Goal: Task Accomplishment & Management: Complete application form

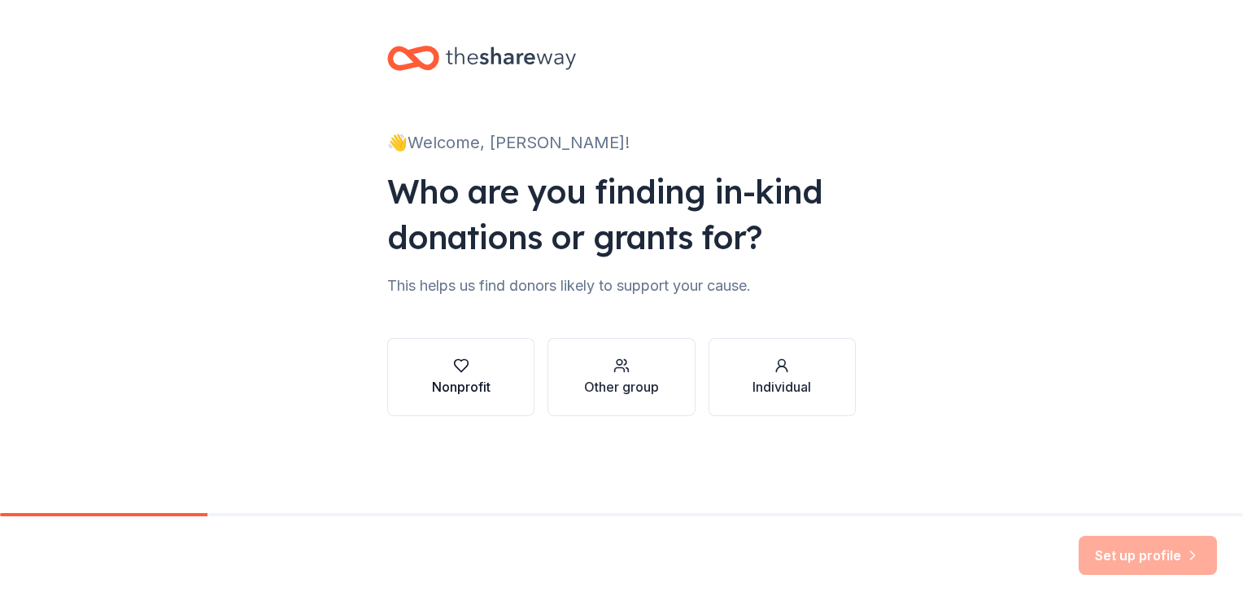
click at [462, 381] on div "Nonprofit" at bounding box center [461, 387] width 59 height 20
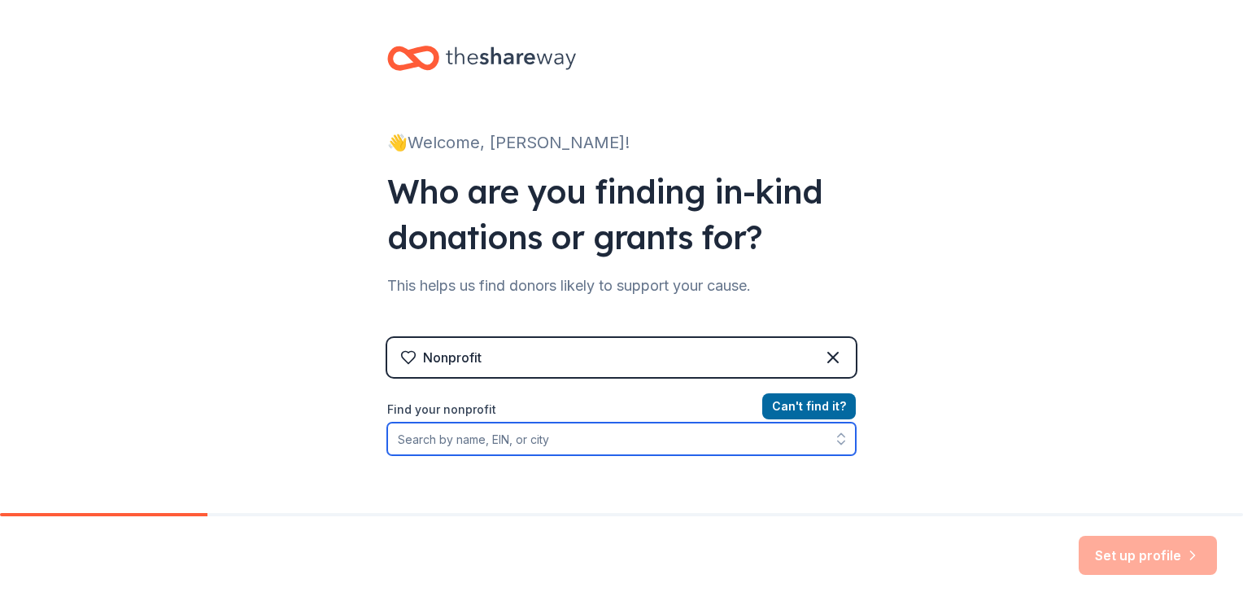
click at [659, 439] on input "Find your nonprofit" at bounding box center [621, 438] width 469 height 33
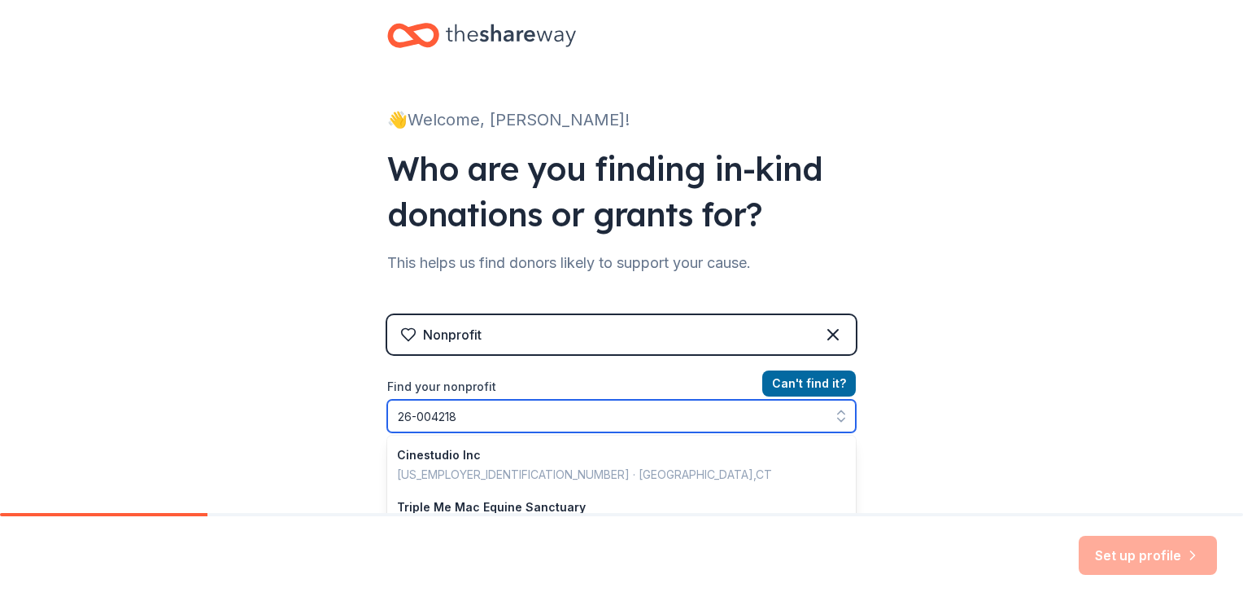
type input "[US_EMPLOYER_IDENTIFICATION_NUMBER]"
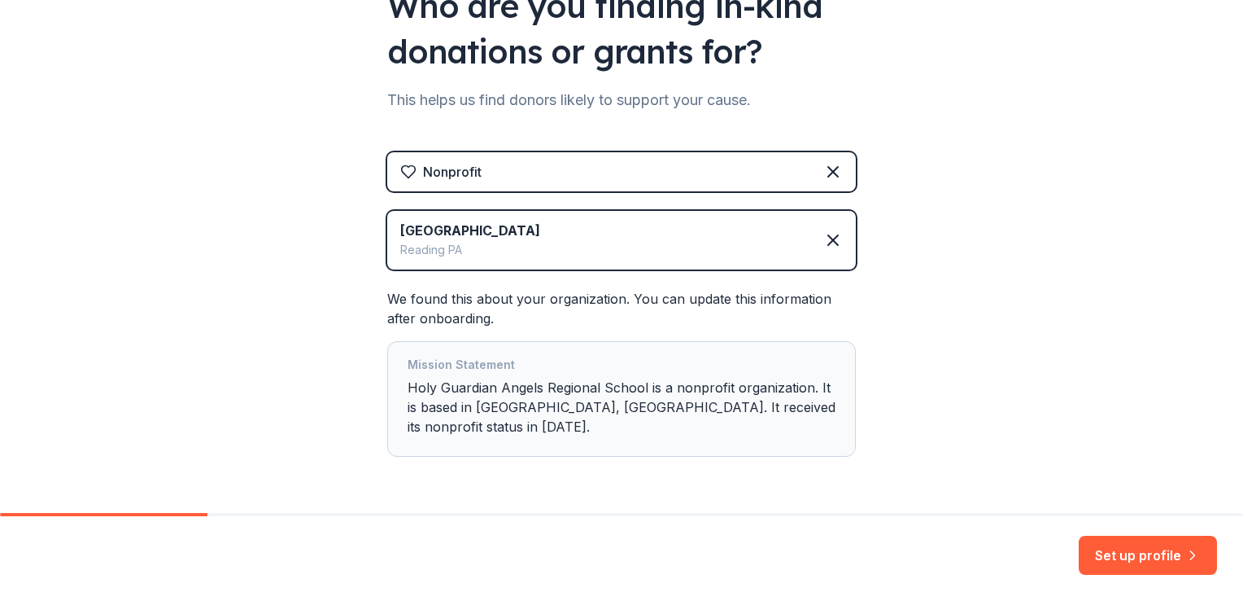
scroll to position [220, 0]
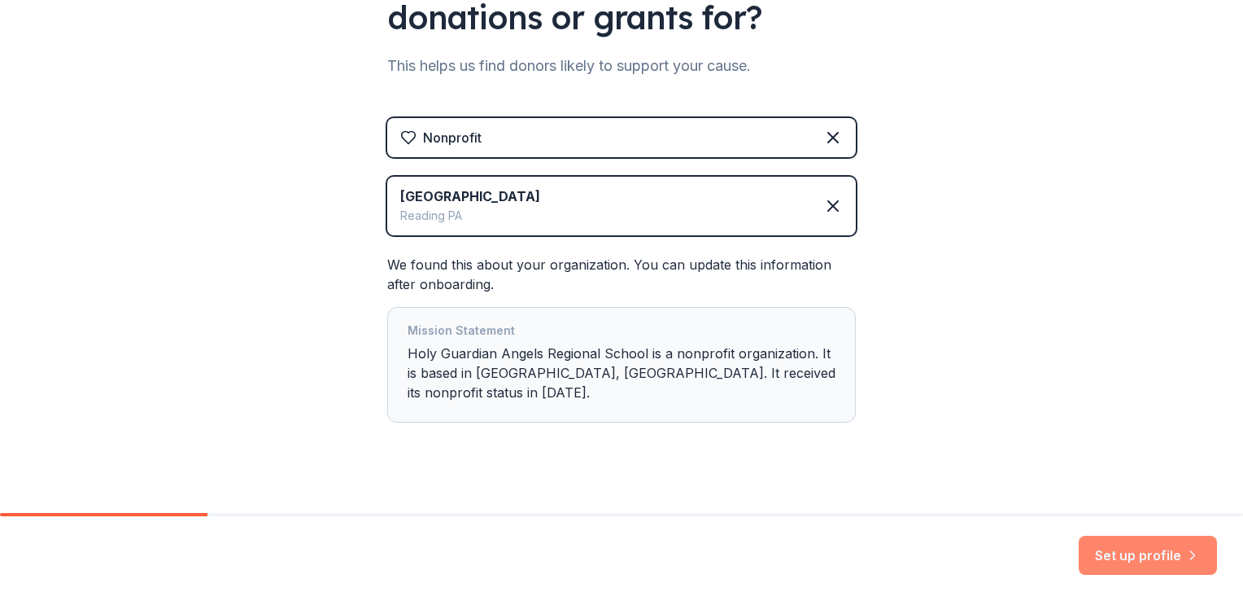
click at [1112, 555] on button "Set up profile" at bounding box center [1148, 554] width 138 height 39
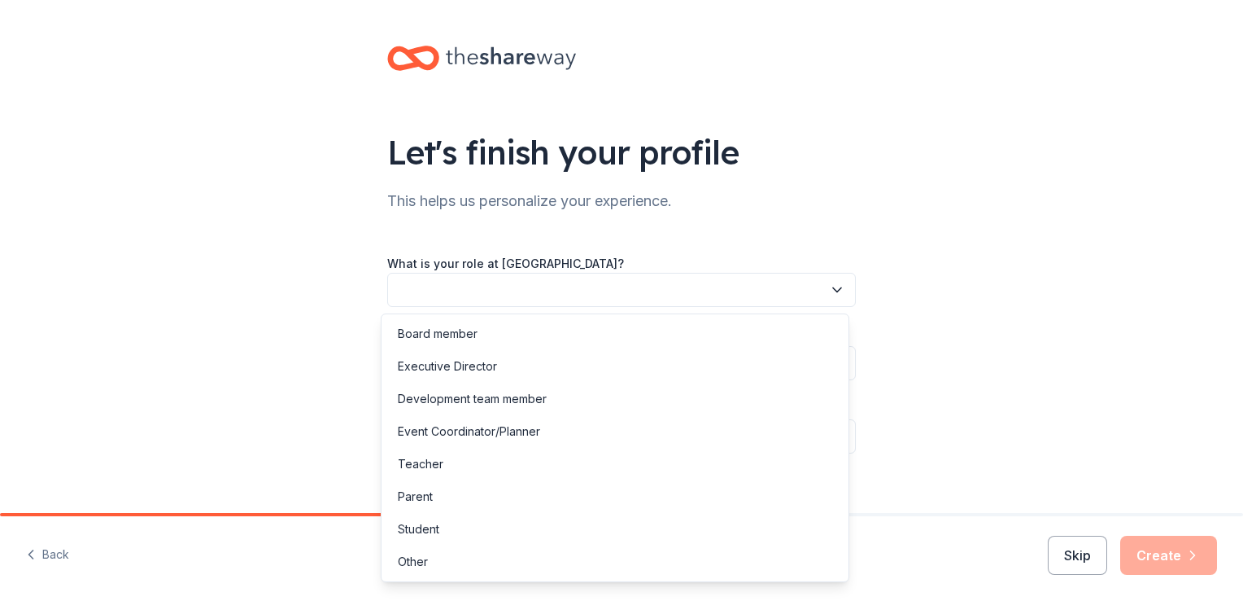
click at [498, 282] on button "button" at bounding box center [621, 290] width 469 height 34
click at [500, 405] on div "Development team member" at bounding box center [472, 399] width 149 height 20
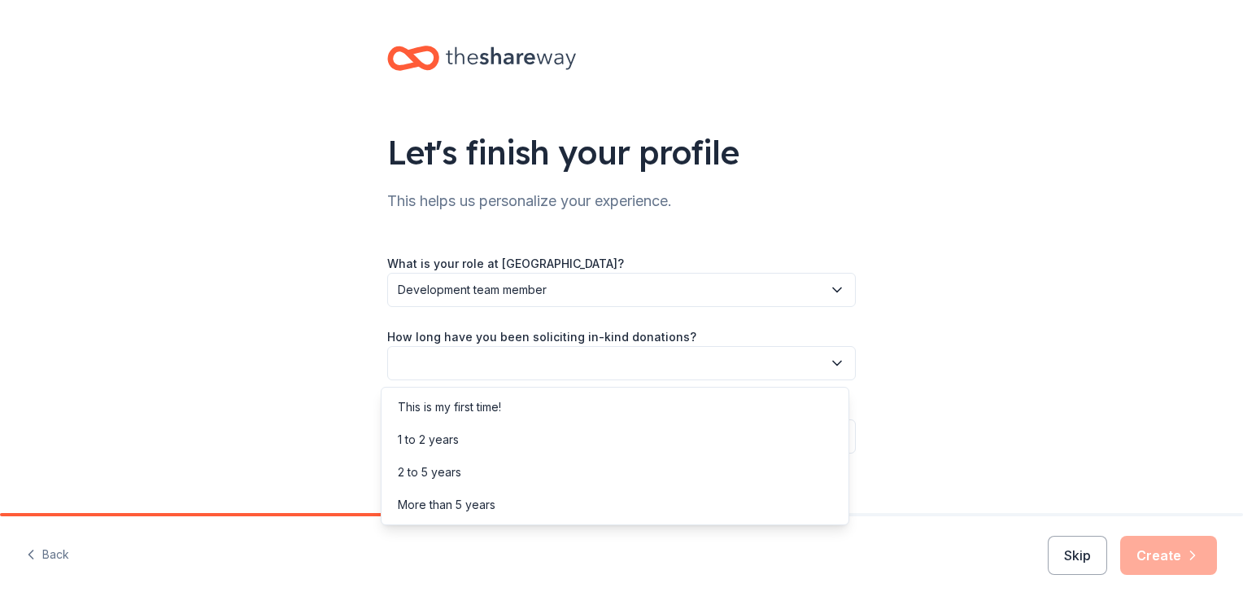
click at [562, 363] on button "button" at bounding box center [621, 363] width 469 height 34
click at [472, 504] on div "More than 5 years" at bounding box center [447, 505] width 98 height 20
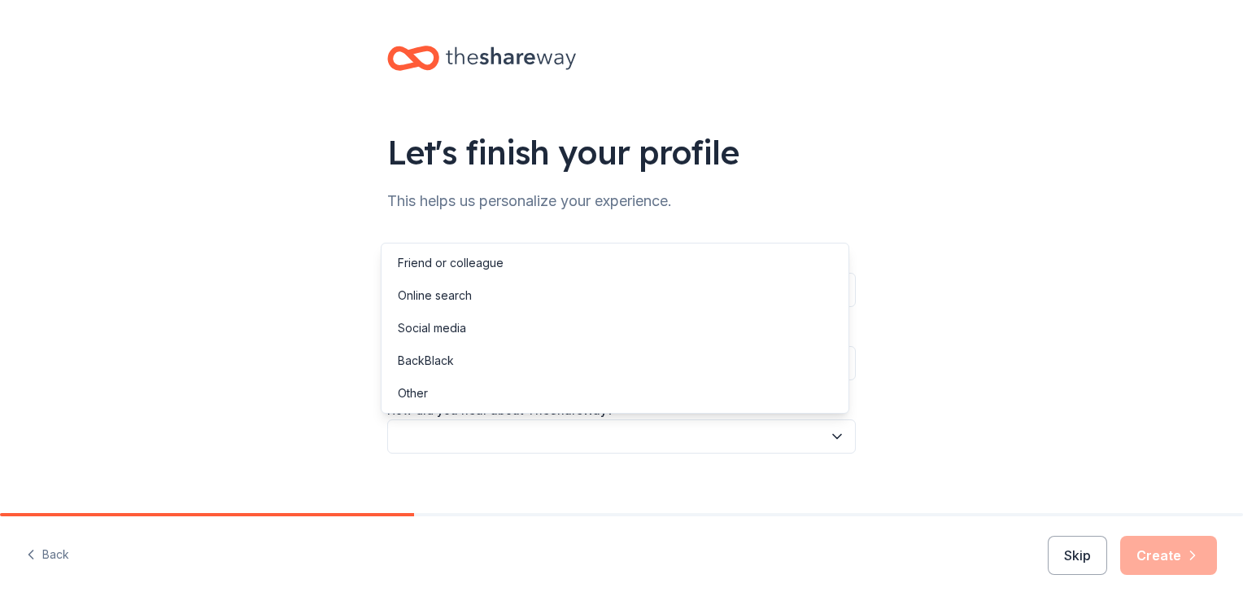
click at [473, 435] on button "button" at bounding box center [621, 436] width 469 height 34
click at [474, 297] on div "Online search" at bounding box center [615, 295] width 461 height 33
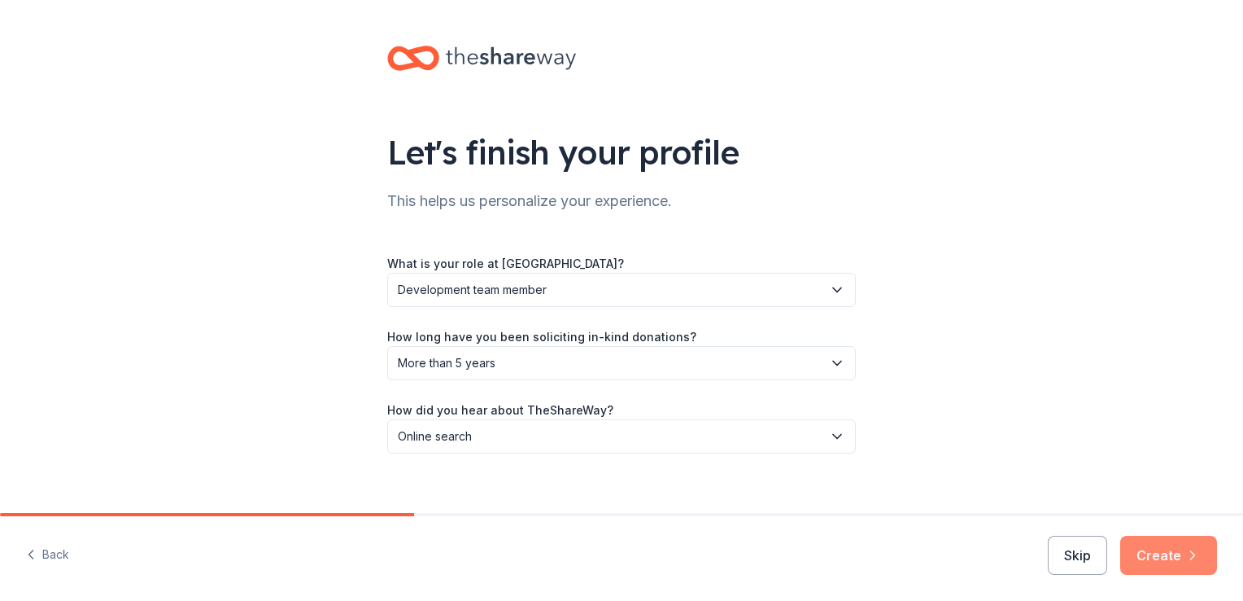
click at [1145, 557] on button "Create" at bounding box center [1169, 554] width 97 height 39
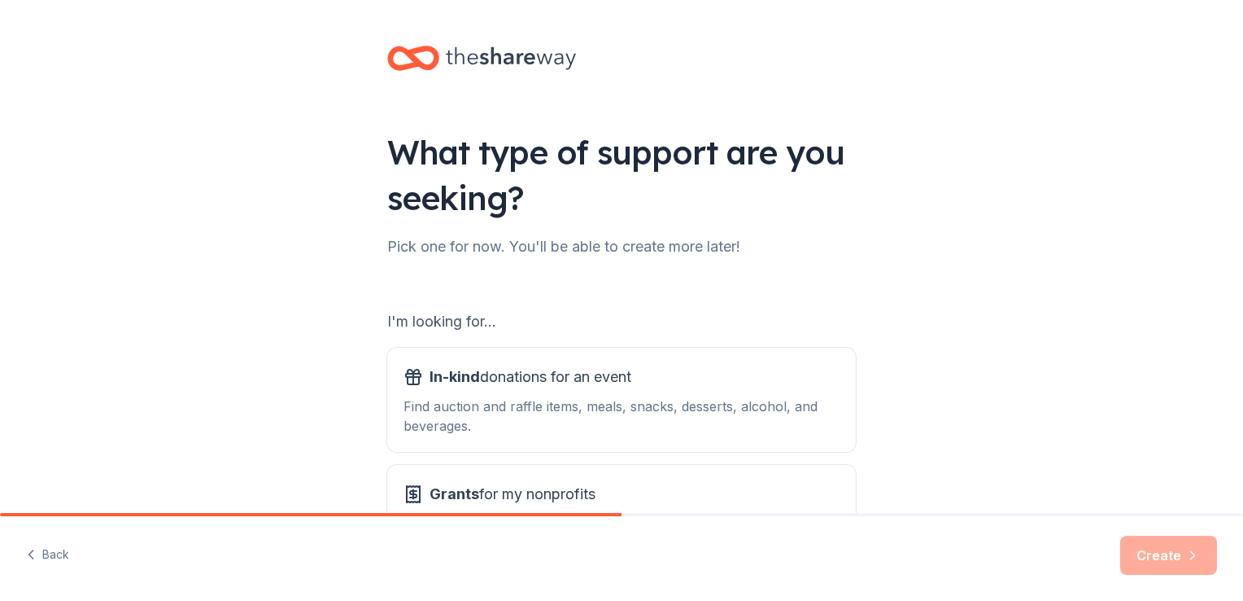
scroll to position [81, 0]
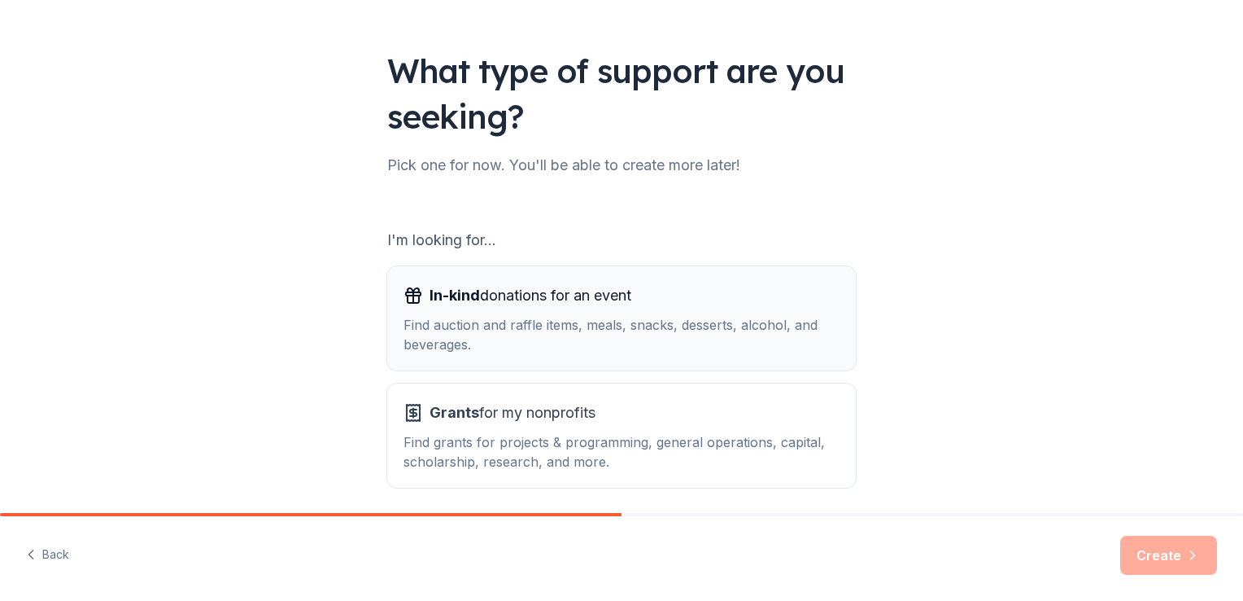
click at [587, 316] on div "Find auction and raffle items, meals, snacks, desserts, alcohol, and beverages." at bounding box center [622, 334] width 436 height 39
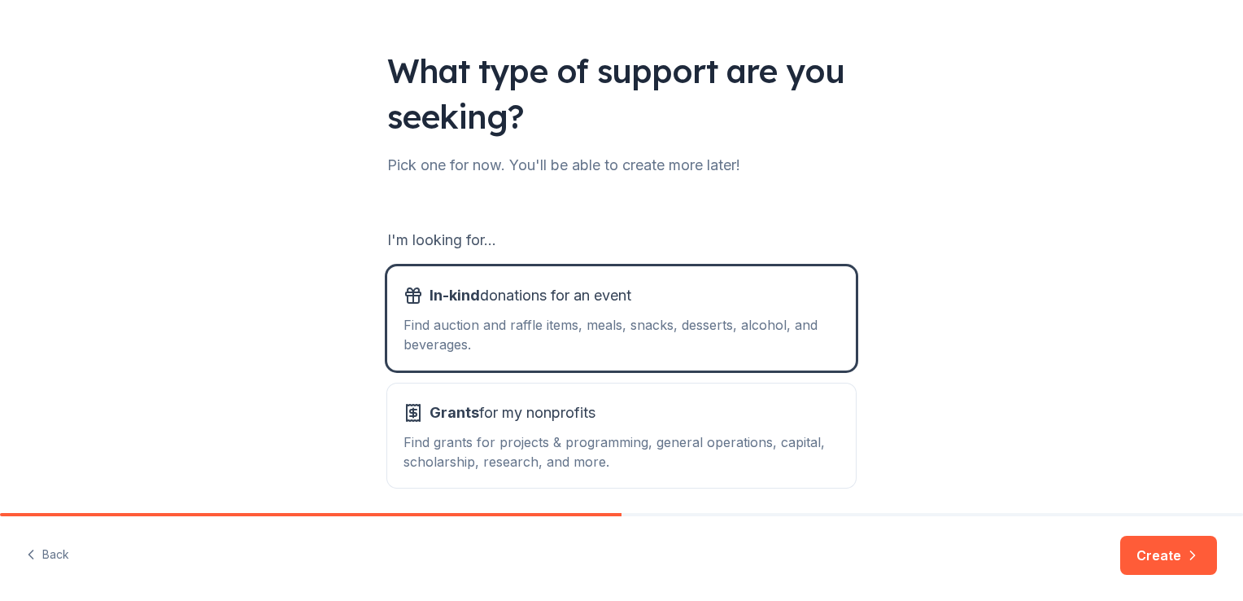
scroll to position [143, 0]
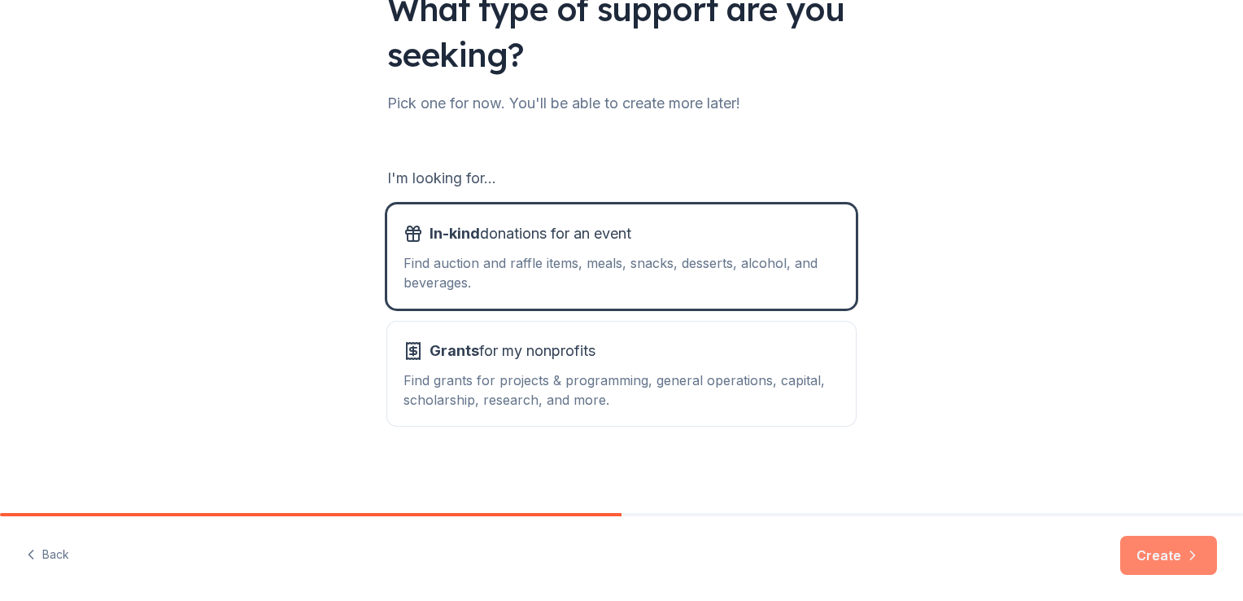
click at [1143, 561] on button "Create" at bounding box center [1169, 554] width 97 height 39
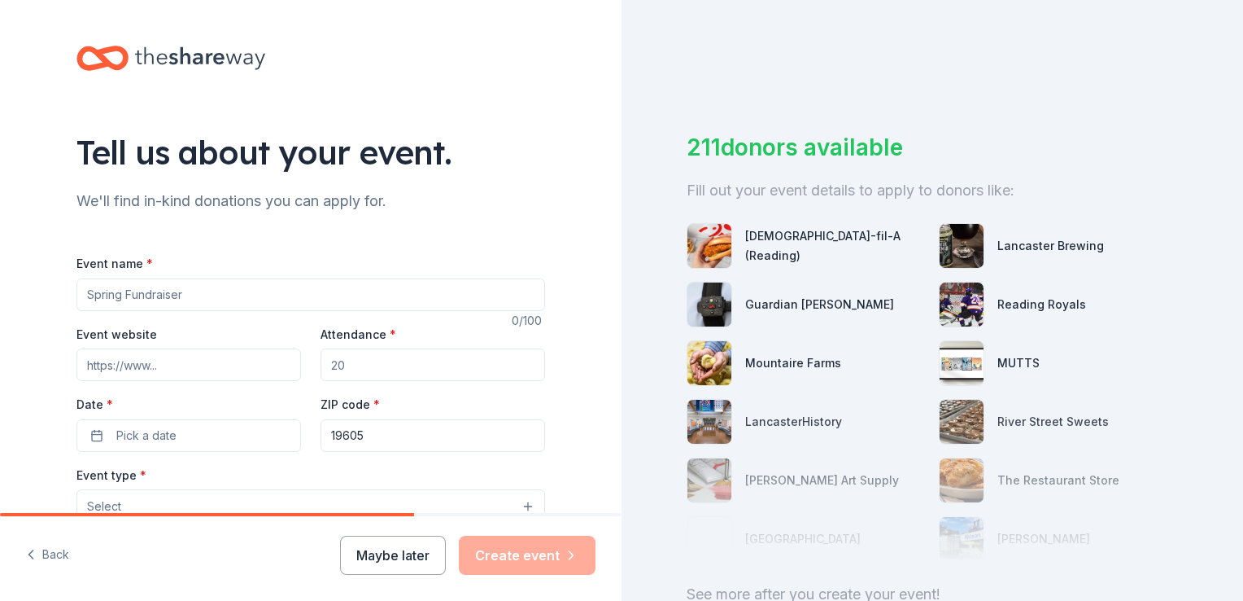
click at [250, 307] on input "Event name *" at bounding box center [310, 294] width 469 height 33
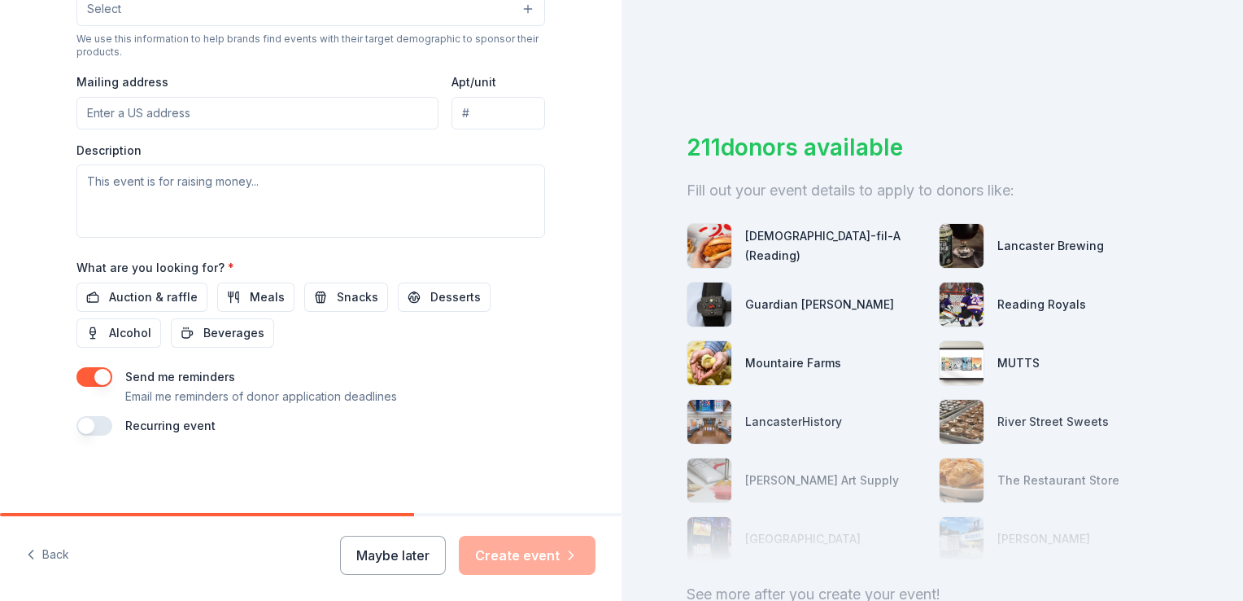
scroll to position [163, 0]
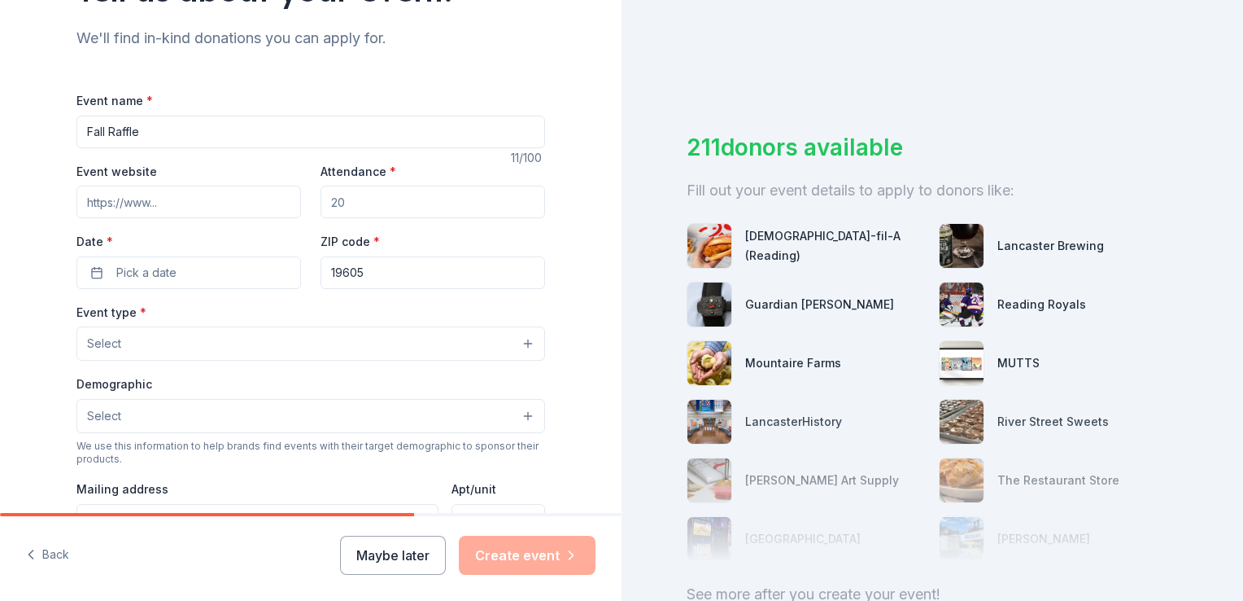
type input "Fall Raffle"
click at [378, 207] on input "Attendance *" at bounding box center [433, 202] width 225 height 33
type input "320"
click at [183, 275] on button "Pick a date" at bounding box center [188, 272] width 225 height 33
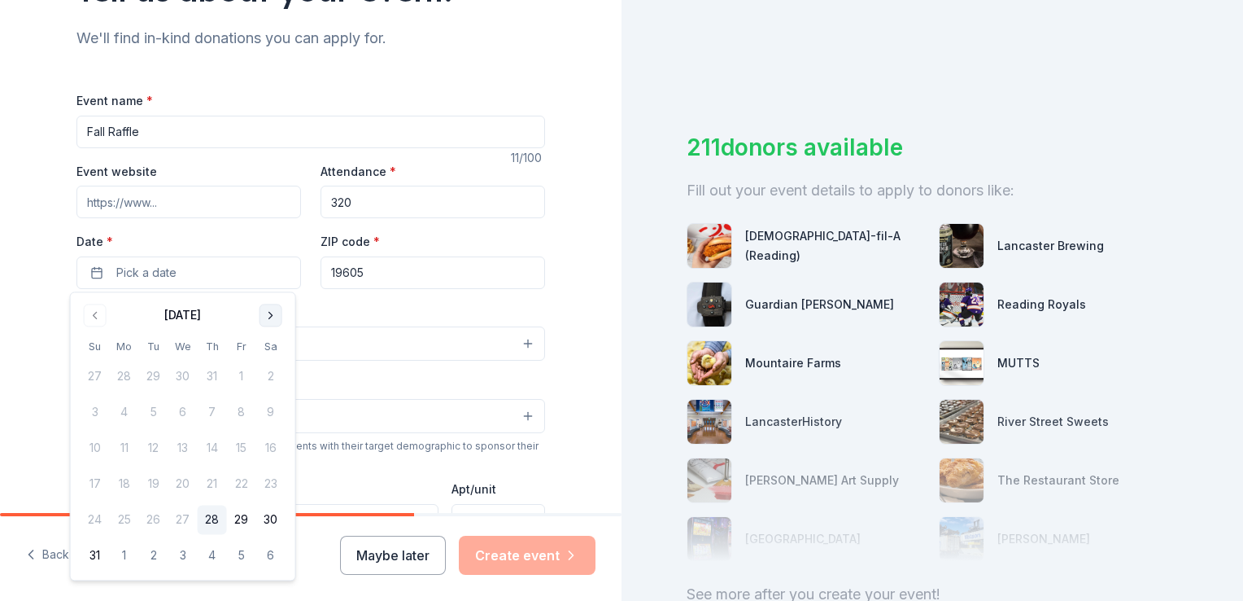
click at [270, 317] on button "Go to next month" at bounding box center [271, 315] width 23 height 23
click at [128, 450] on button "15" at bounding box center [124, 448] width 29 height 29
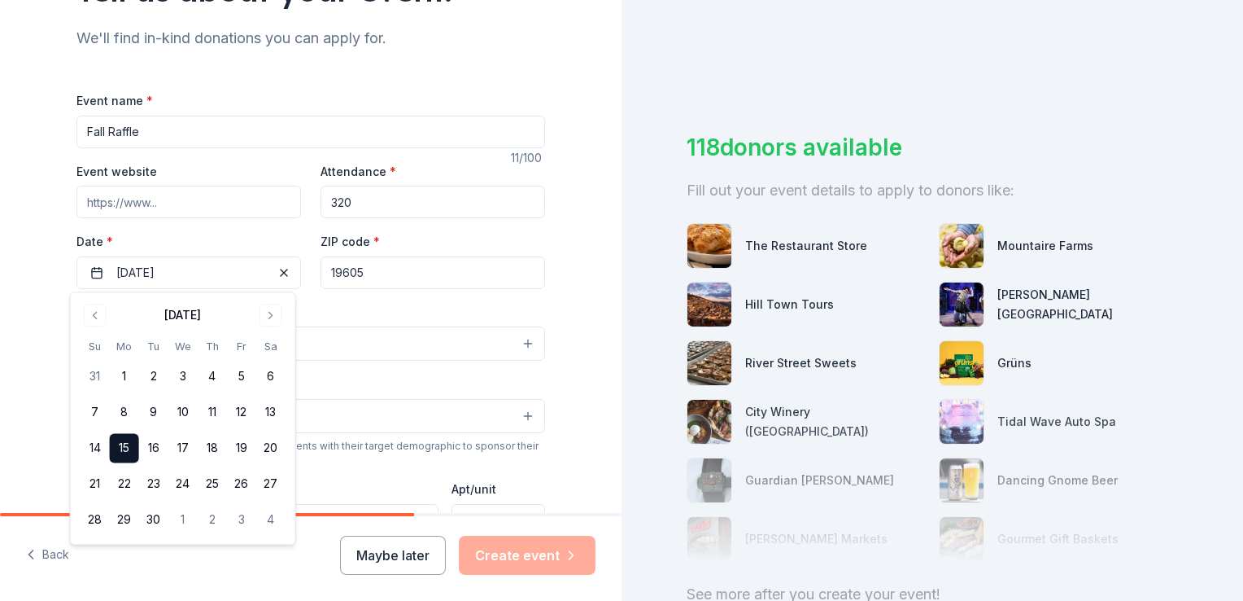
click at [279, 236] on label "Date *" at bounding box center [188, 242] width 225 height 16
click at [279, 256] on button "[DATE]" at bounding box center [188, 272] width 225 height 33
click at [314, 302] on div "Event type * Select" at bounding box center [310, 331] width 469 height 59
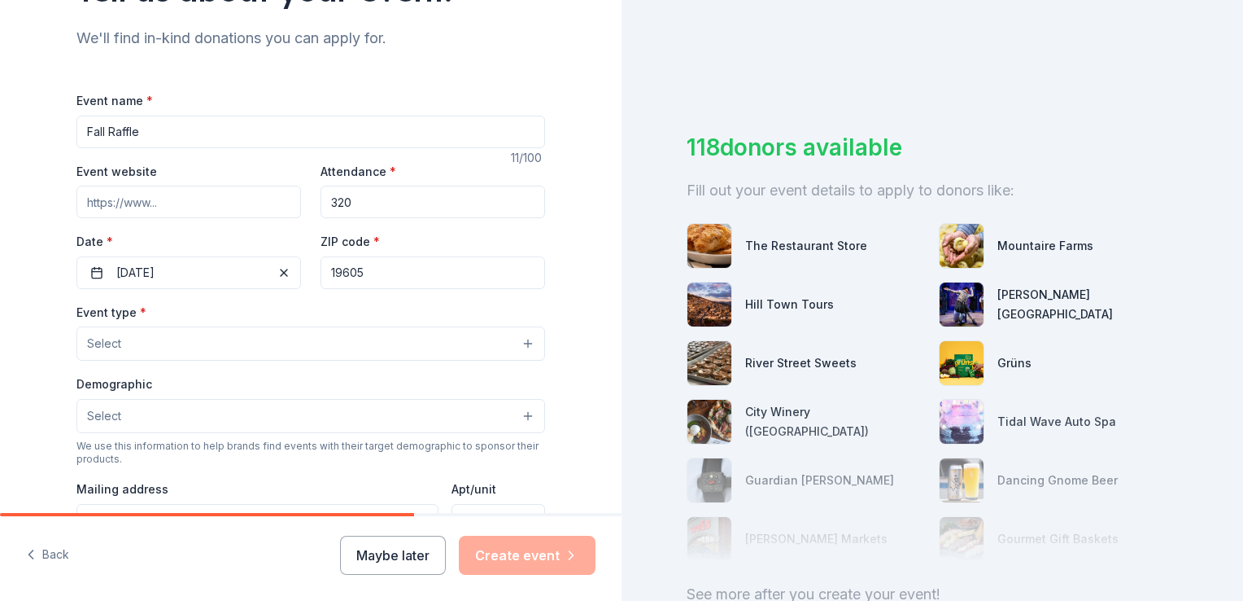
click at [234, 337] on button "Select" at bounding box center [310, 343] width 469 height 34
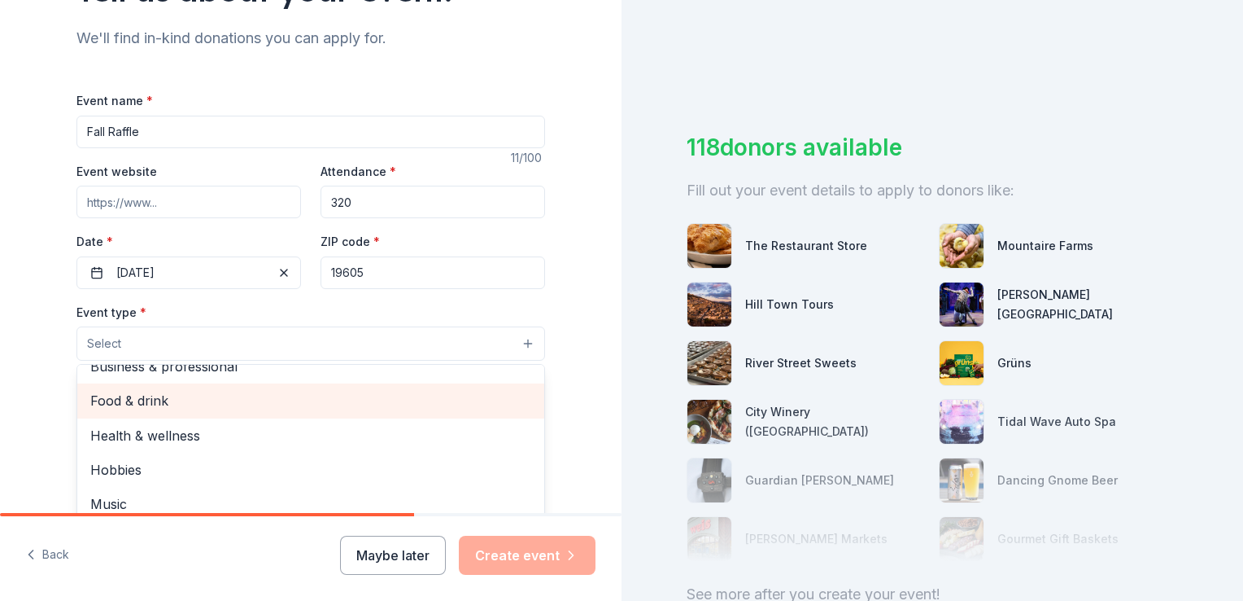
scroll to position [0, 0]
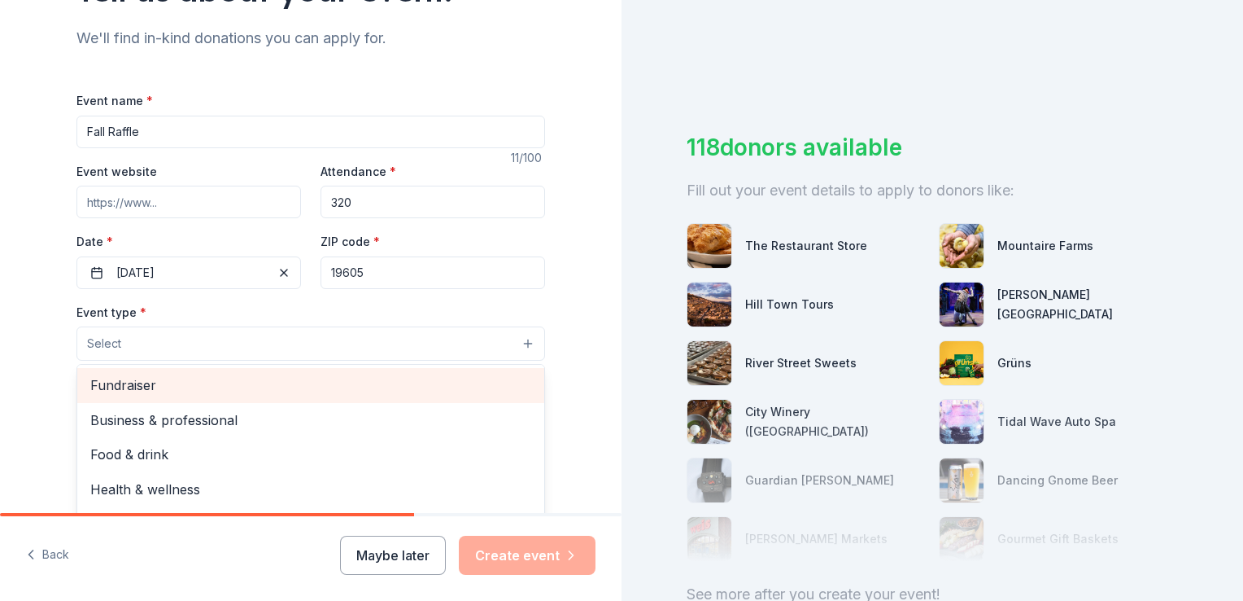
click at [143, 378] on span "Fundraiser" at bounding box center [310, 384] width 441 height 21
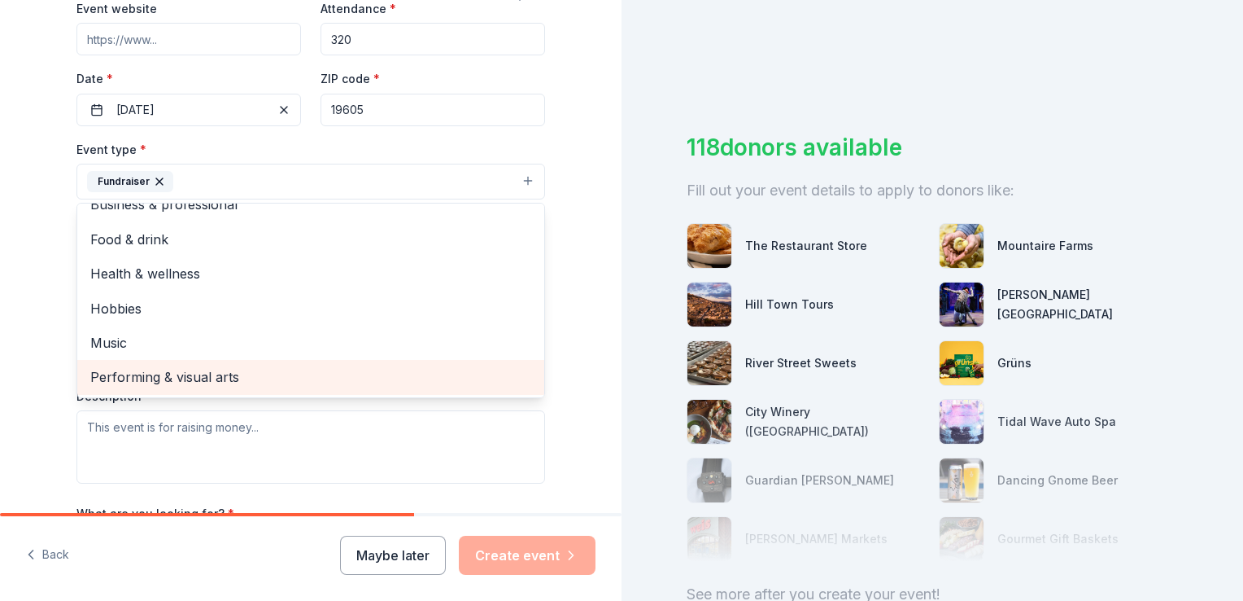
scroll to position [407, 0]
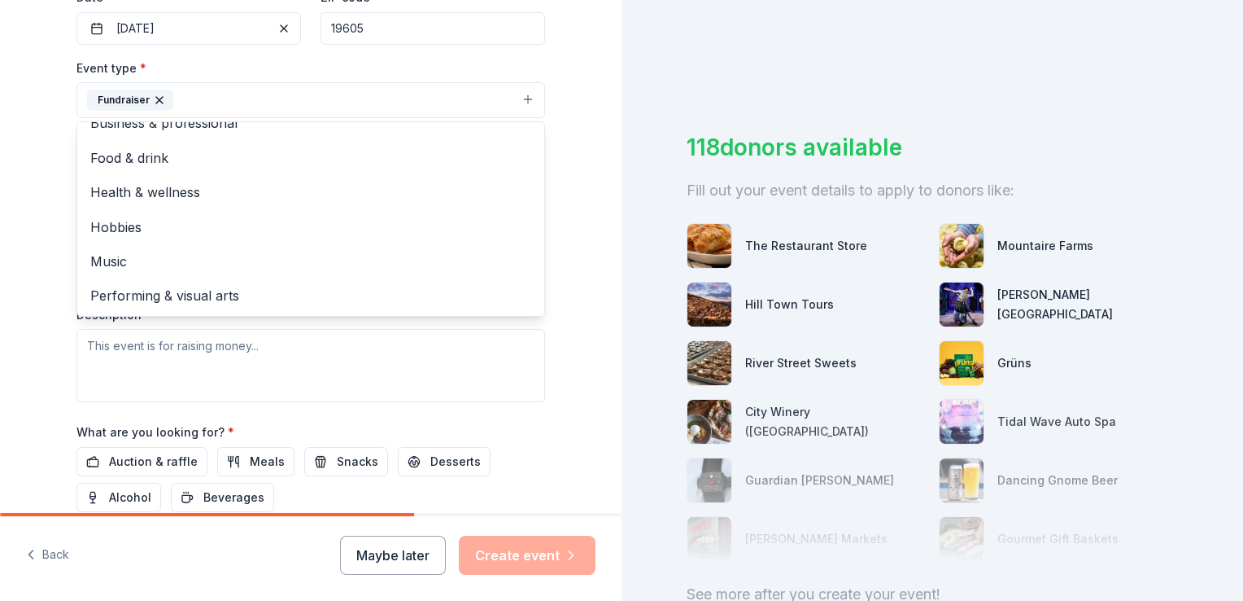
click at [36, 351] on div "Tell us about your event. We'll find in-kind donations you can apply for. Event…" at bounding box center [311, 135] width 622 height 1085
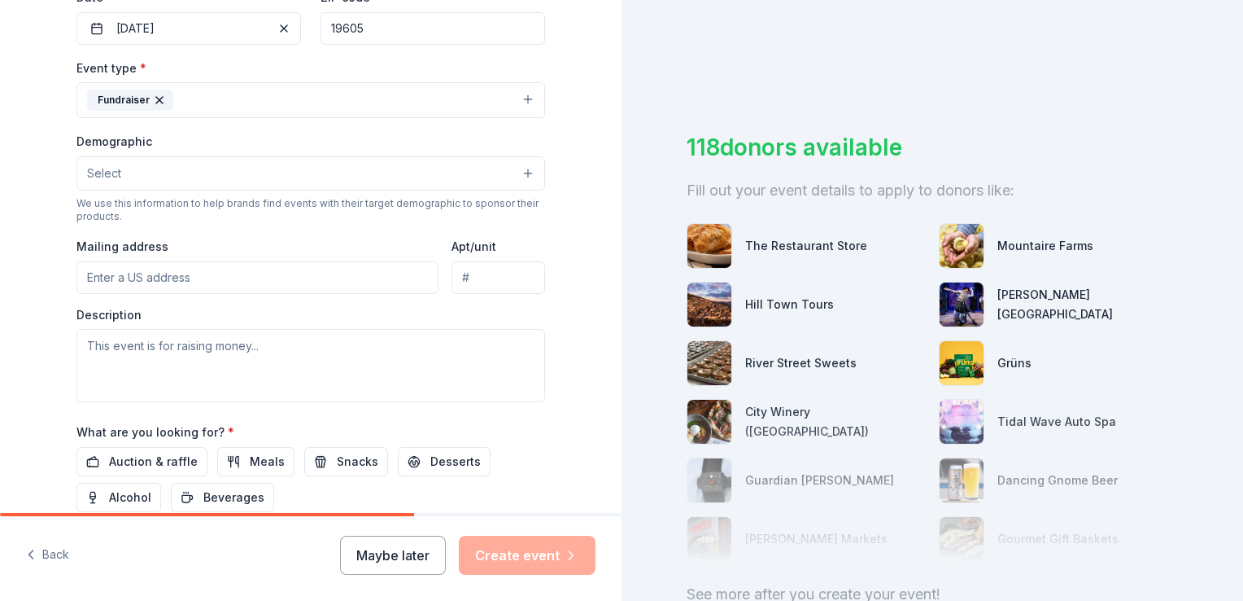
click at [195, 170] on button "Select" at bounding box center [310, 173] width 469 height 34
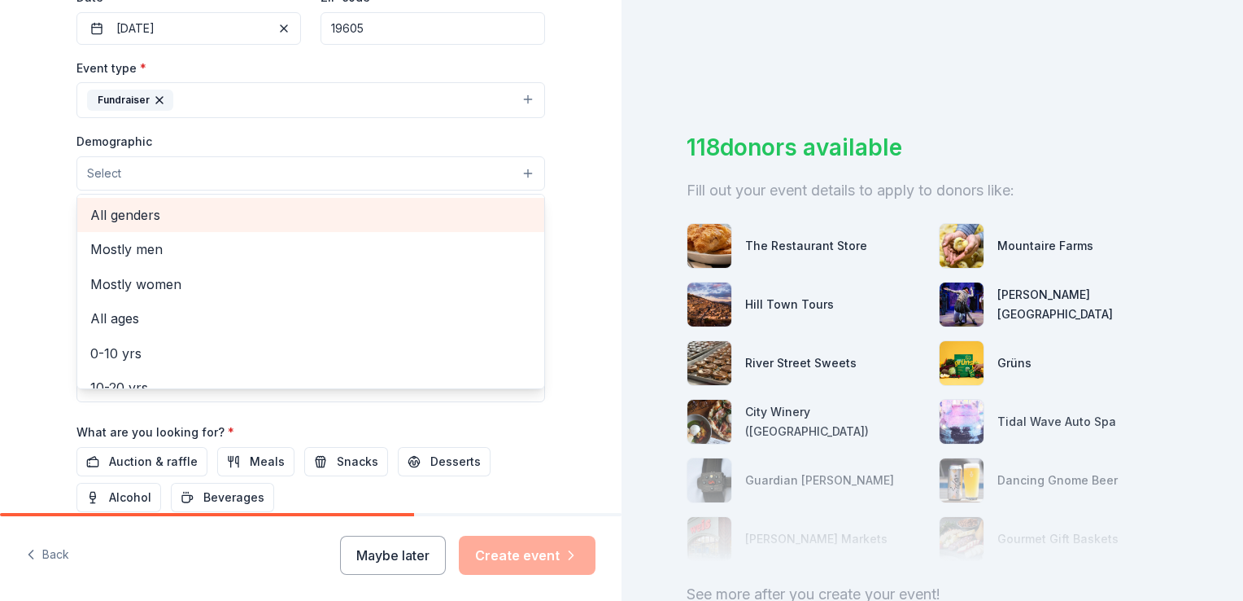
click at [190, 209] on span "All genders" at bounding box center [310, 214] width 441 height 21
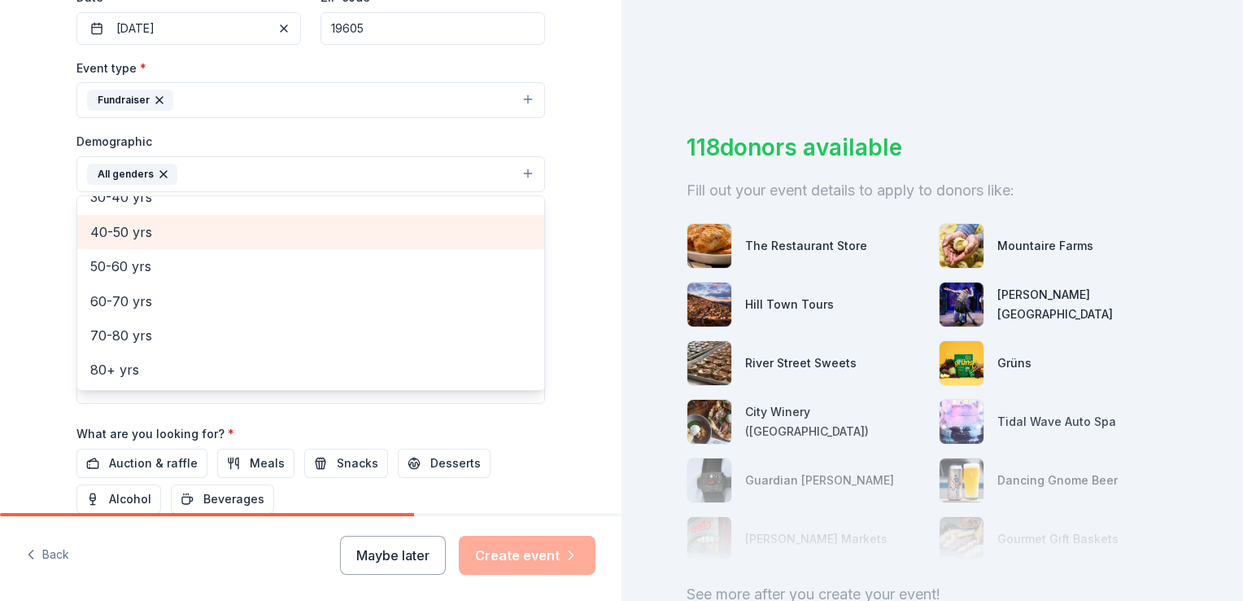
scroll to position [0, 0]
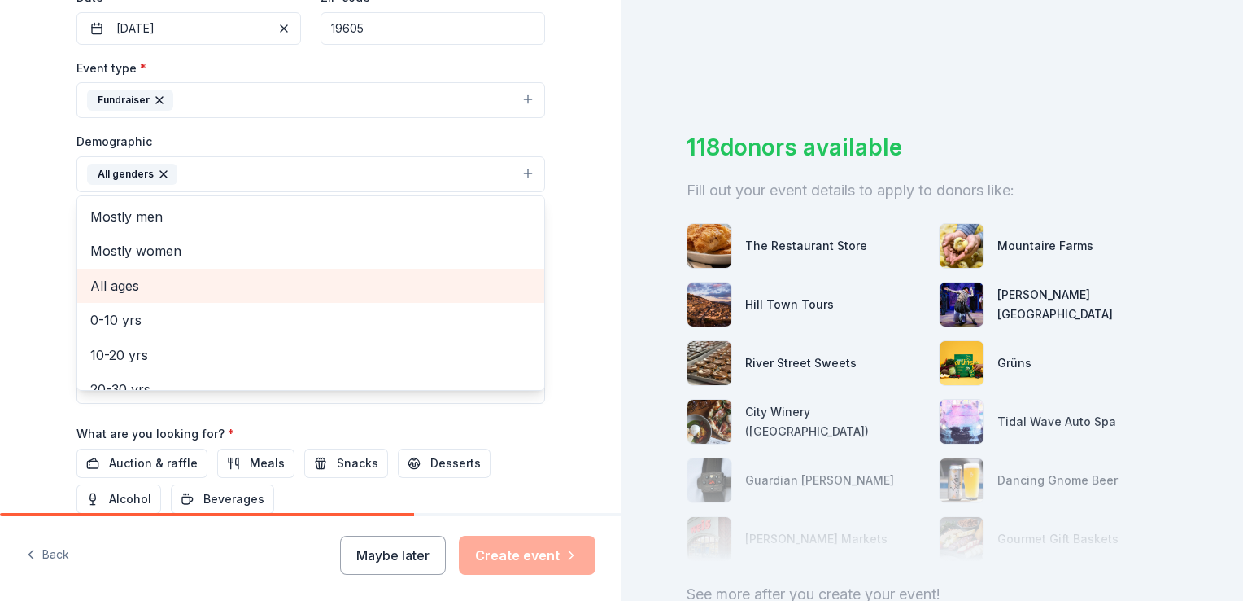
click at [137, 280] on span "All ages" at bounding box center [310, 285] width 441 height 21
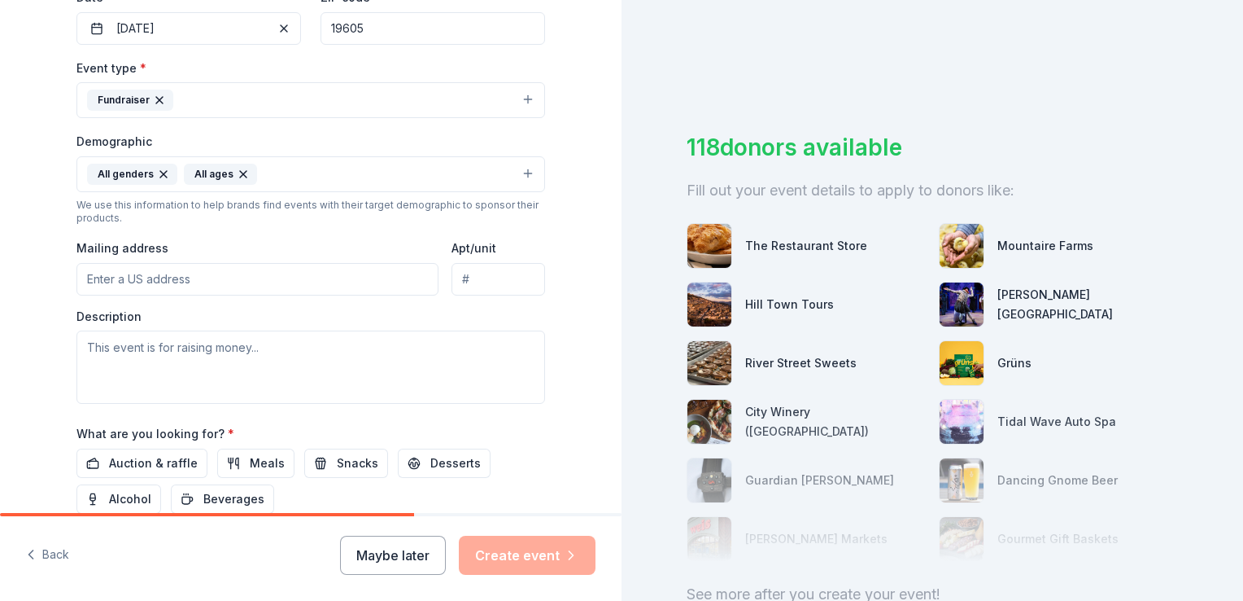
click at [237, 177] on icon "button" at bounding box center [243, 174] width 13 height 13
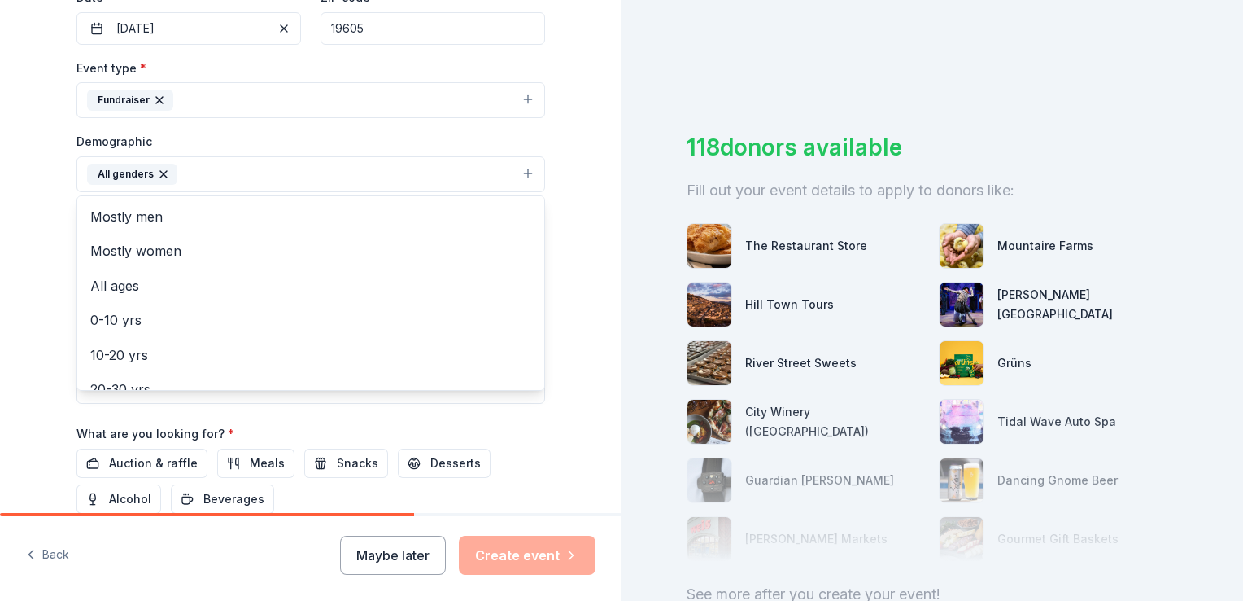
click at [197, 171] on button "All genders" at bounding box center [310, 174] width 469 height 36
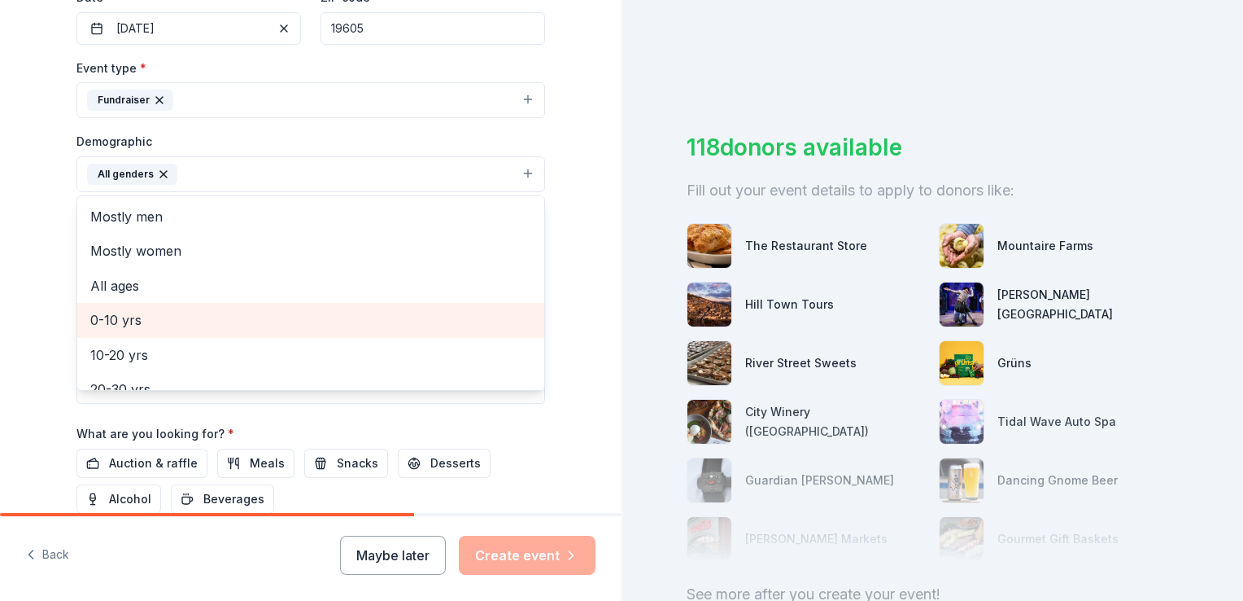
scroll to position [81, 0]
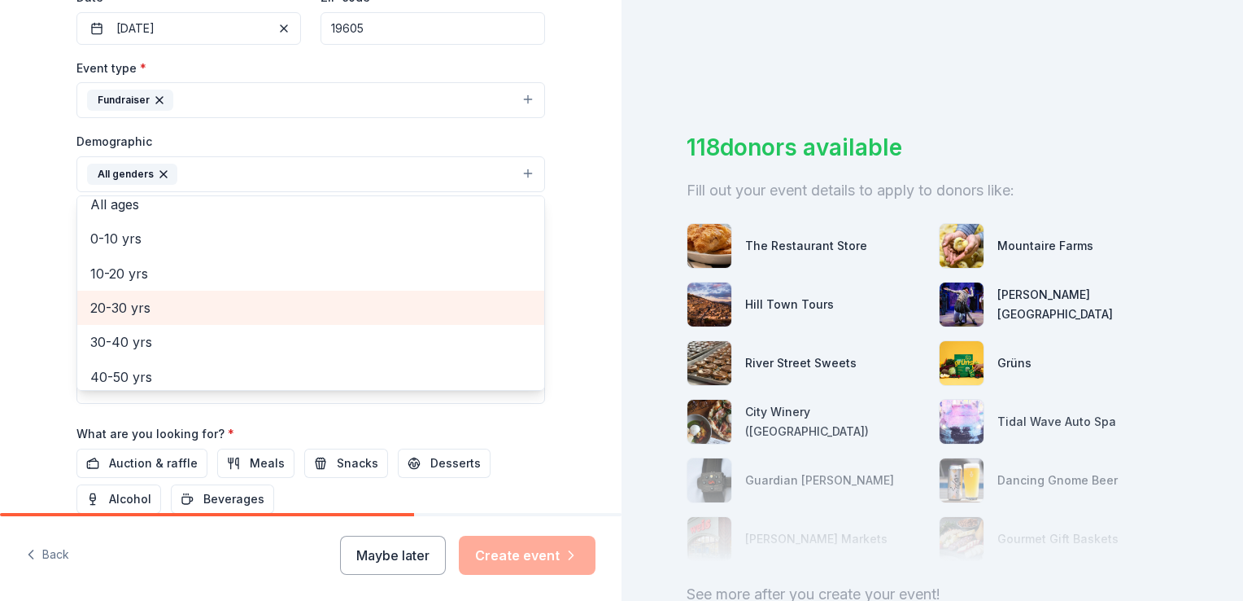
click at [135, 304] on span "20-30 yrs" at bounding box center [310, 307] width 441 height 21
click at [126, 316] on span "30-40 yrs" at bounding box center [310, 307] width 441 height 21
click at [125, 312] on span "40-50 yrs" at bounding box center [310, 307] width 441 height 21
click at [120, 311] on span "50-60 yrs" at bounding box center [310, 307] width 441 height 21
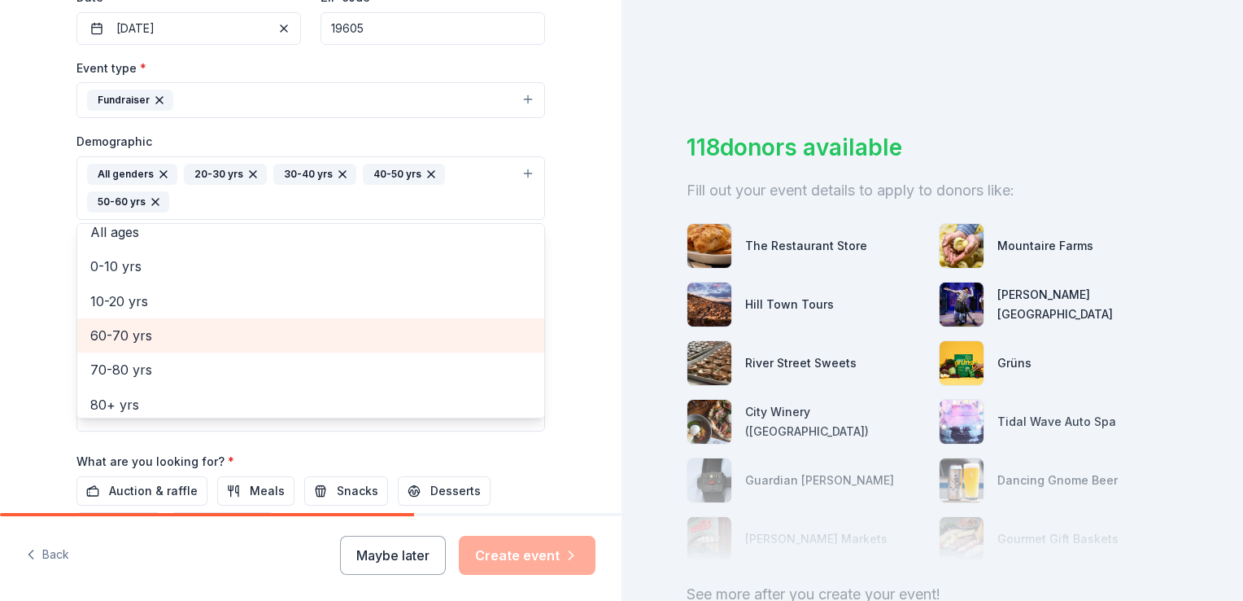
click at [127, 328] on span "60-70 yrs" at bounding box center [310, 335] width 441 height 21
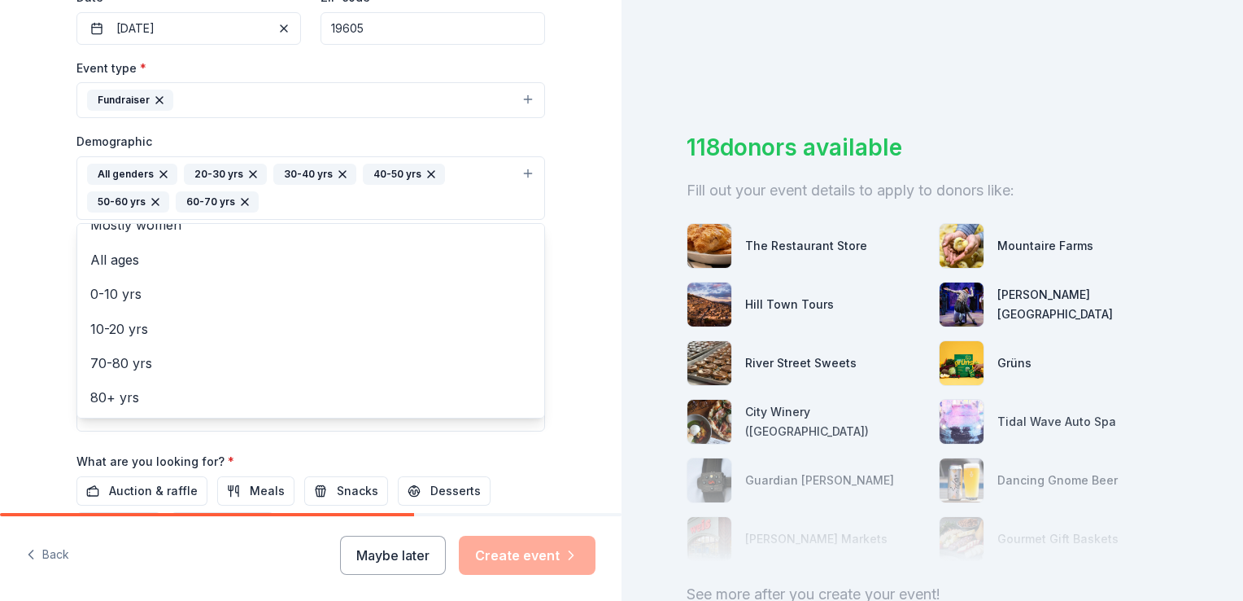
click at [50, 290] on div "Tell us about your event. We'll find in-kind donations you can apply for. Event…" at bounding box center [310, 150] width 521 height 1114
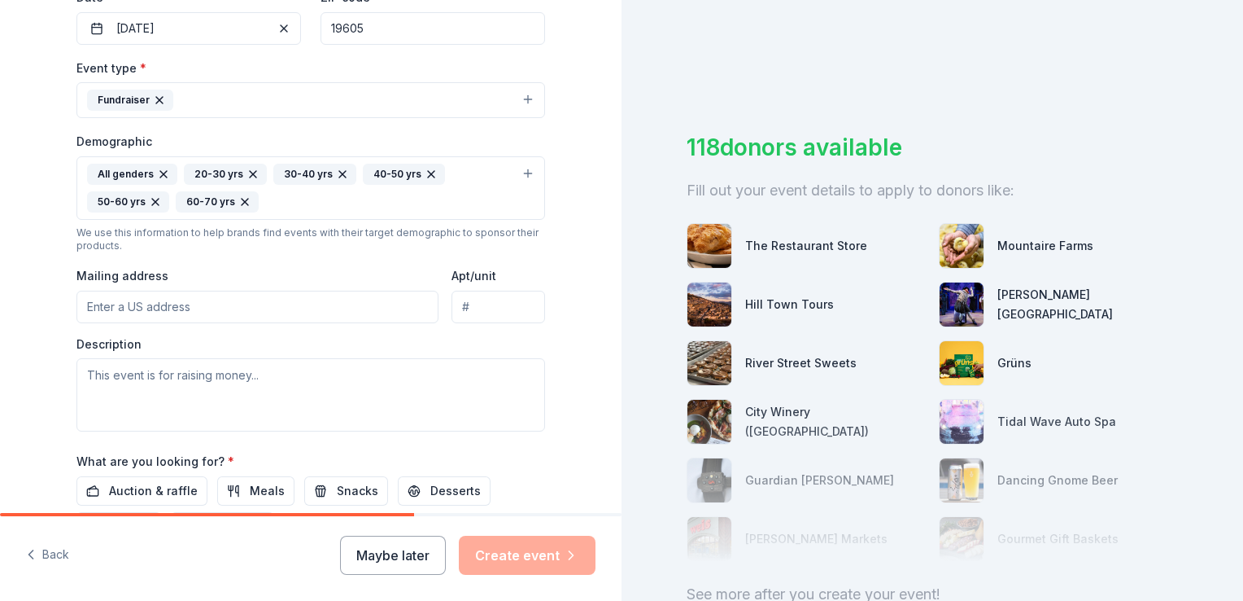
click at [199, 301] on input "Mailing address" at bounding box center [257, 307] width 362 height 33
type input "[STREET_ADDRESS]"
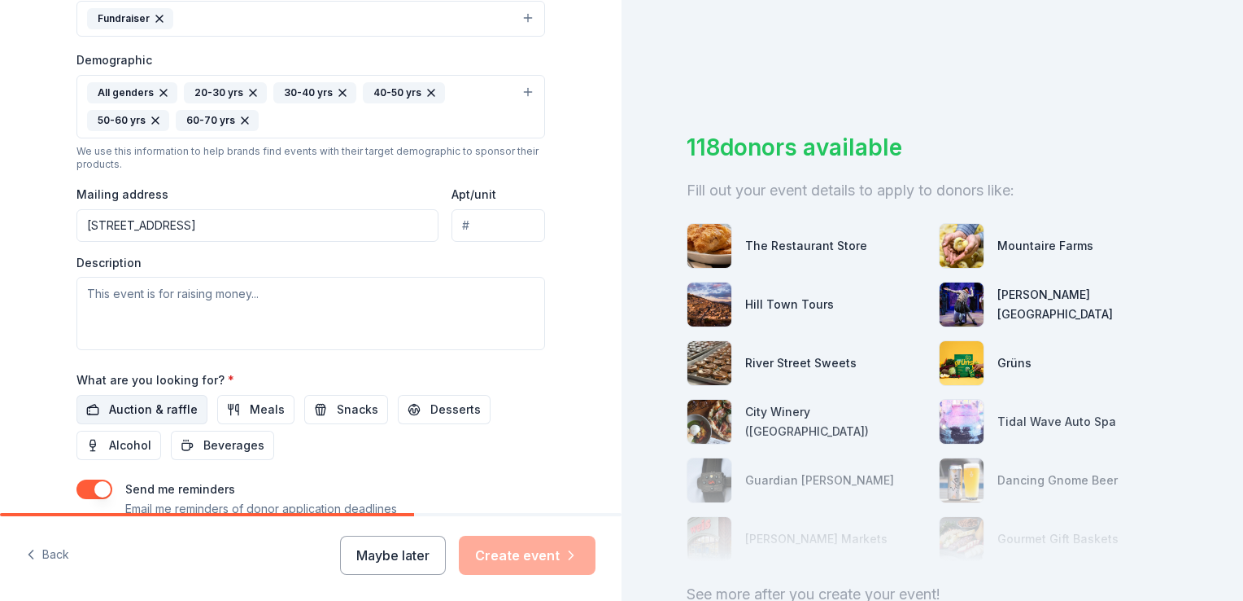
click at [173, 409] on span "Auction & raffle" at bounding box center [153, 410] width 89 height 20
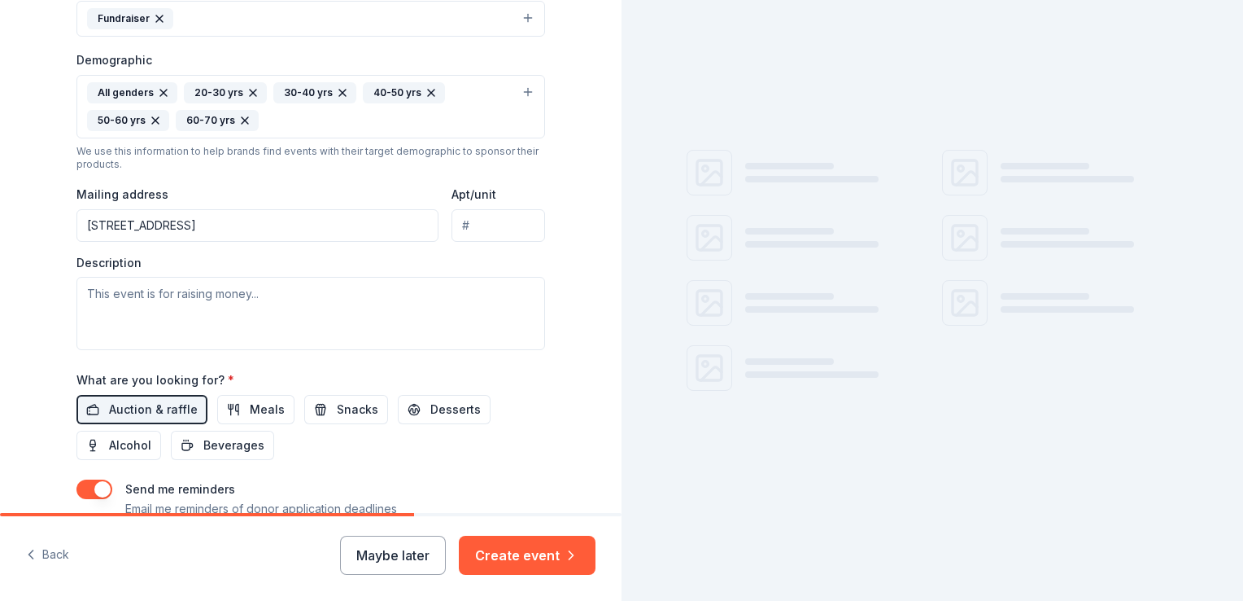
scroll to position [570, 0]
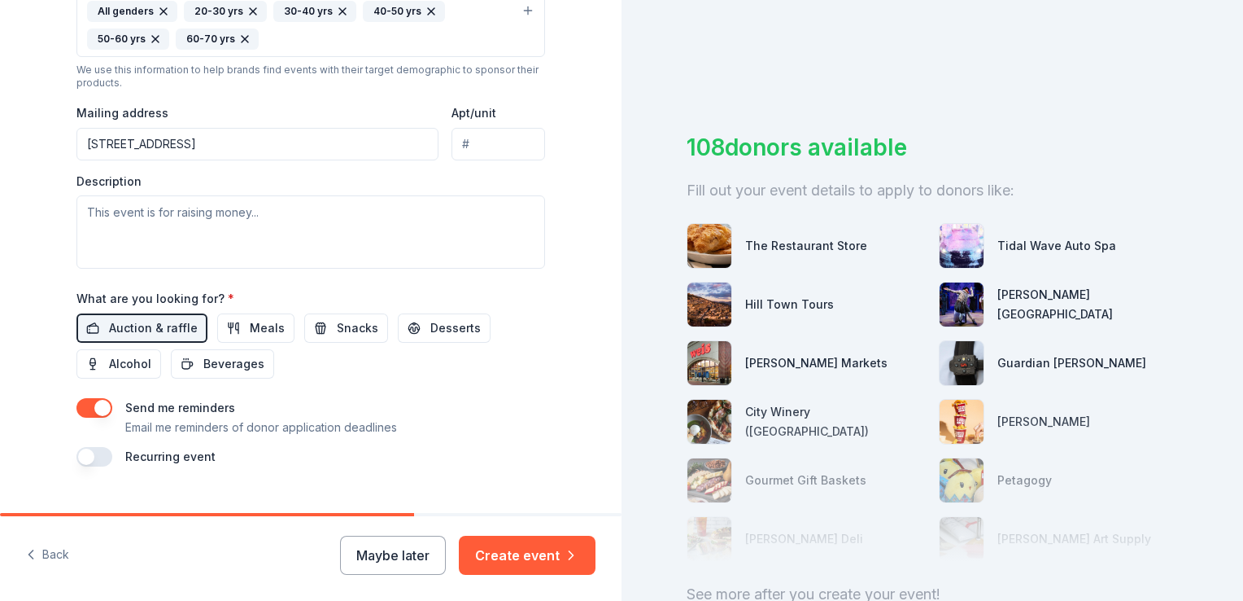
drag, startPoint x: 256, startPoint y: 330, endPoint x: 290, endPoint y: 329, distance: 33.4
click at [260, 331] on span "Meals" at bounding box center [267, 328] width 35 height 20
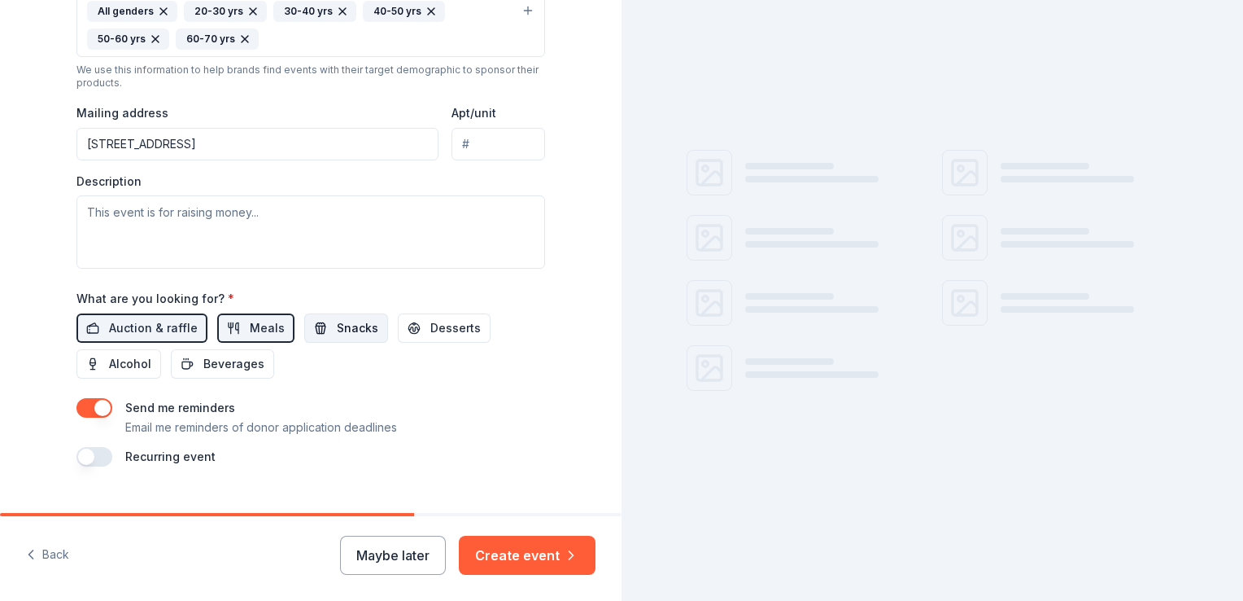
click at [337, 321] on span "Snacks" at bounding box center [358, 328] width 42 height 20
click at [430, 330] on span "Desserts" at bounding box center [455, 328] width 50 height 20
click at [126, 362] on span "Alcohol" at bounding box center [130, 364] width 42 height 20
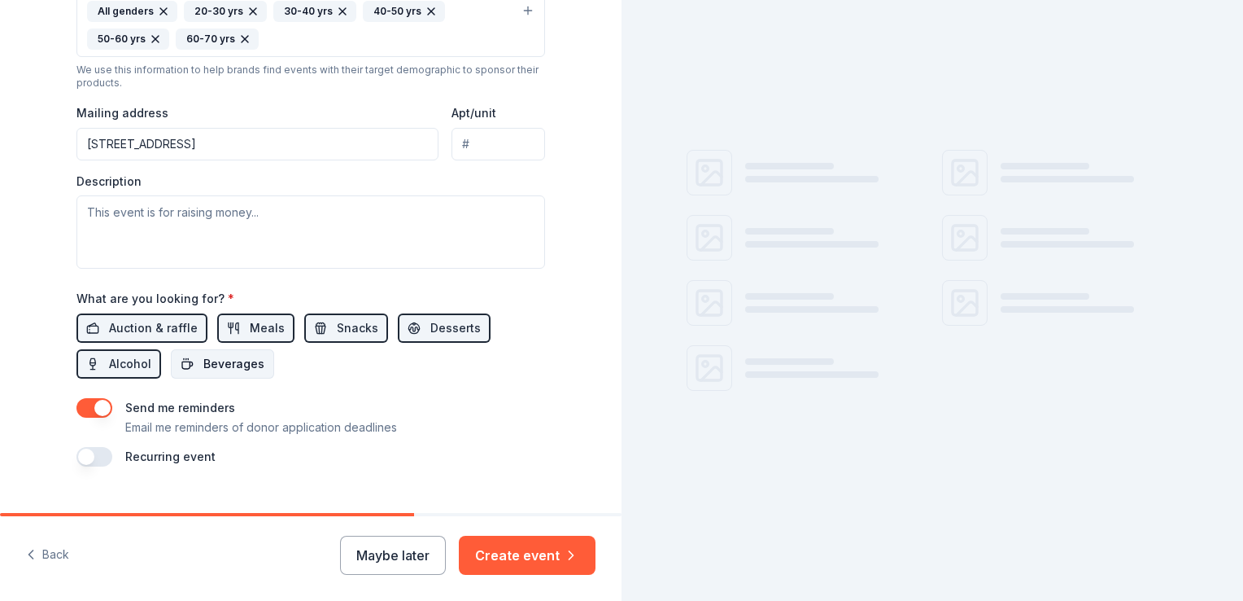
click at [203, 359] on span "Beverages" at bounding box center [233, 364] width 61 height 20
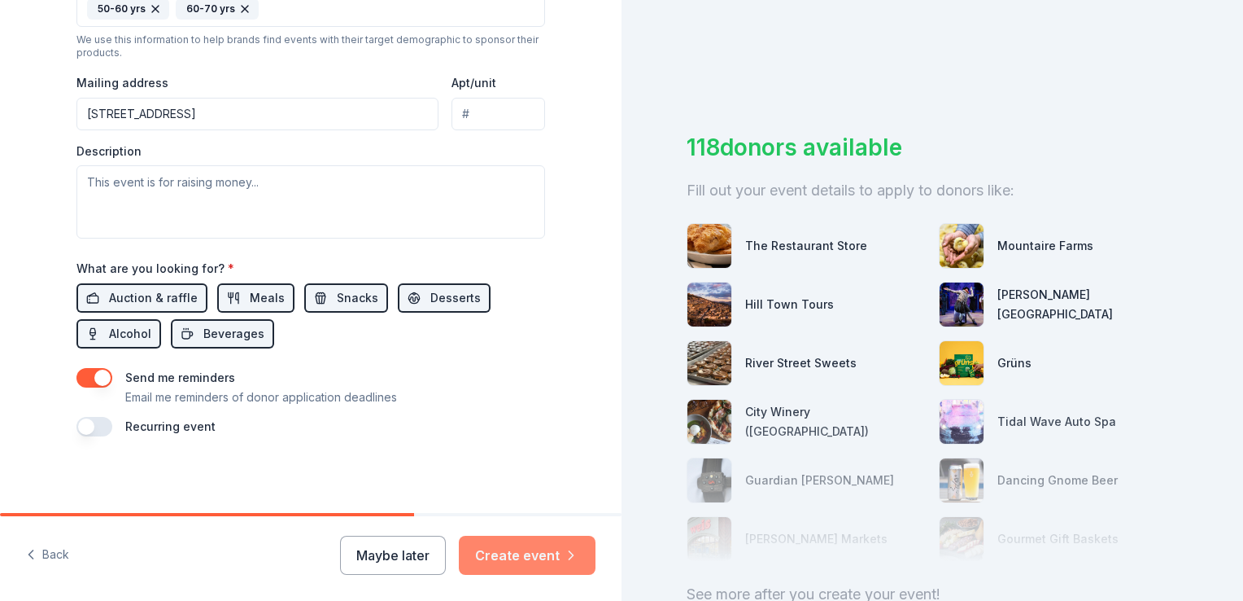
click at [523, 549] on button "Create event" at bounding box center [527, 554] width 137 height 39
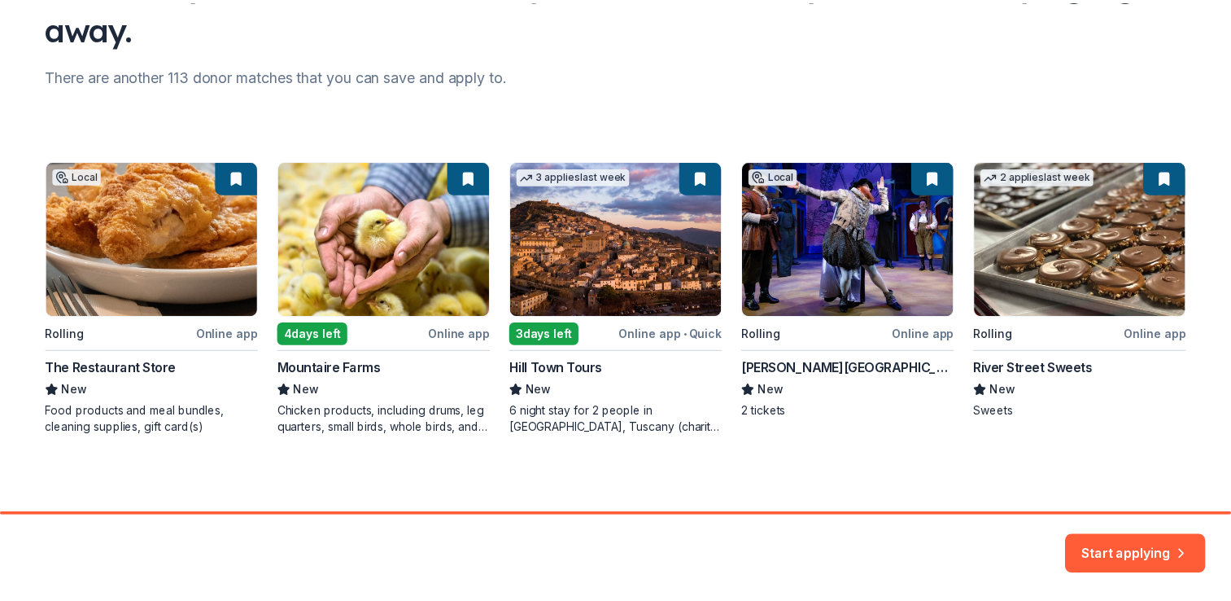
scroll to position [171, 0]
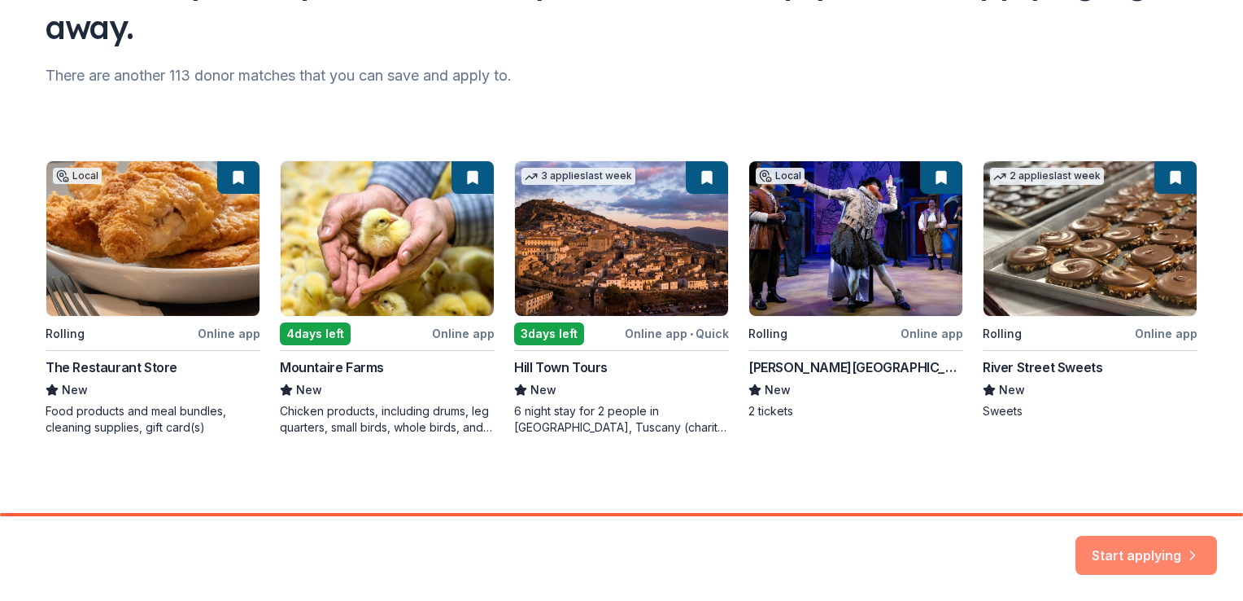
click at [1140, 544] on button "Start applying" at bounding box center [1147, 545] width 142 height 39
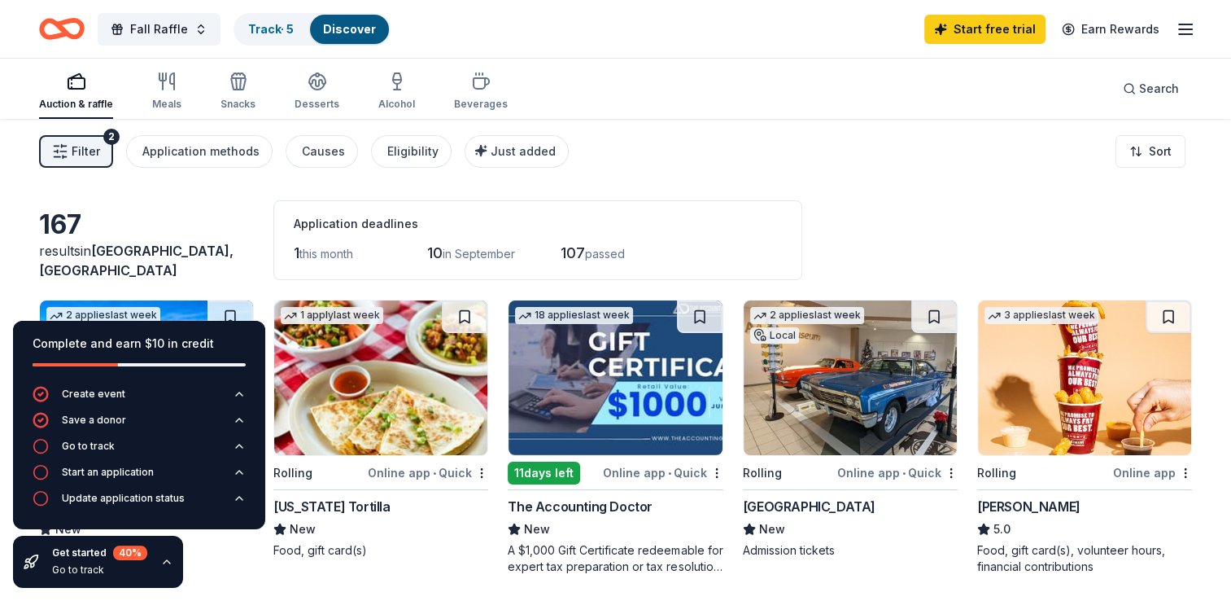
click at [173, 203] on div "167 results in [GEOGRAPHIC_DATA], [GEOGRAPHIC_DATA] Application deadlines 1 thi…" at bounding box center [615, 240] width 1153 height 80
click at [262, 36] on div "Track · 5" at bounding box center [271, 29] width 72 height 29
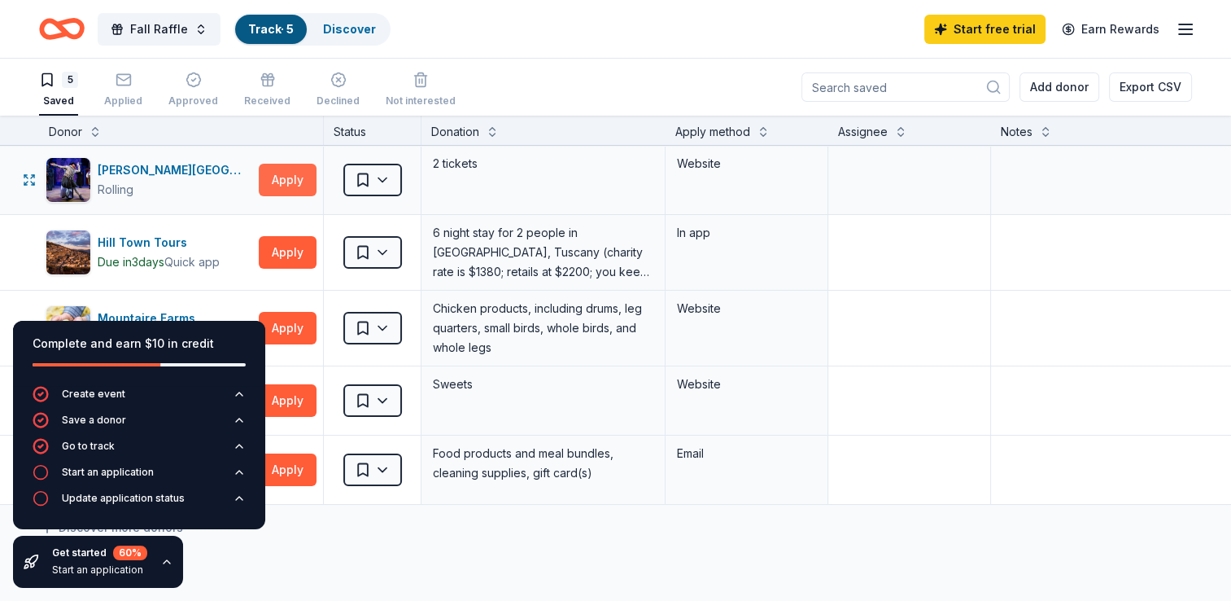
click at [293, 180] on button "Apply" at bounding box center [288, 180] width 58 height 33
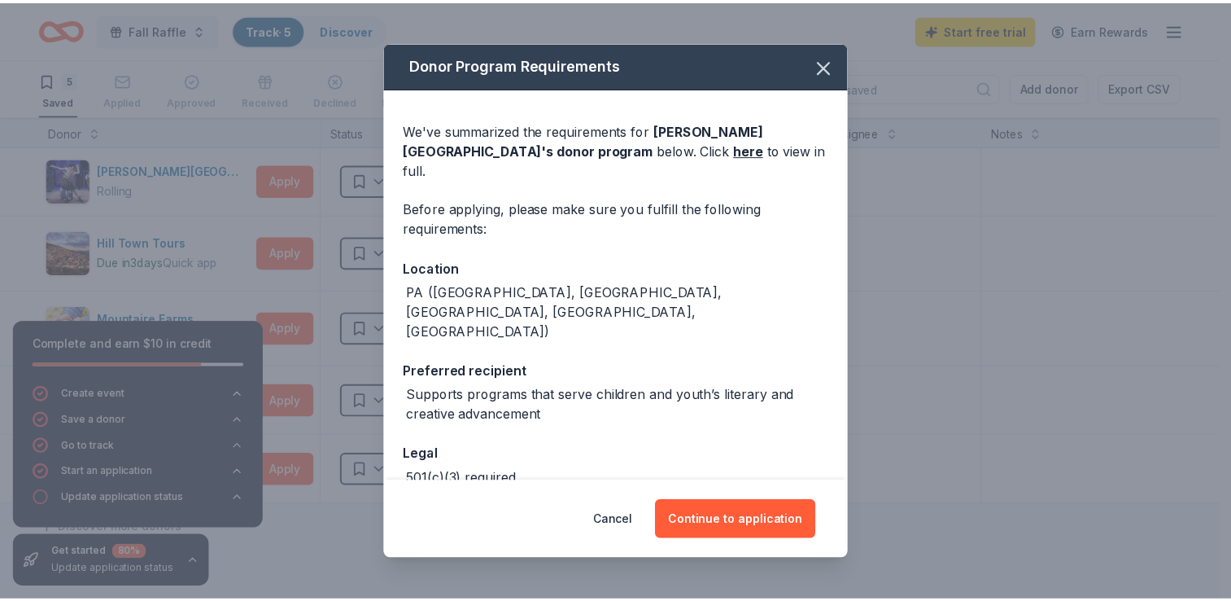
scroll to position [54, 0]
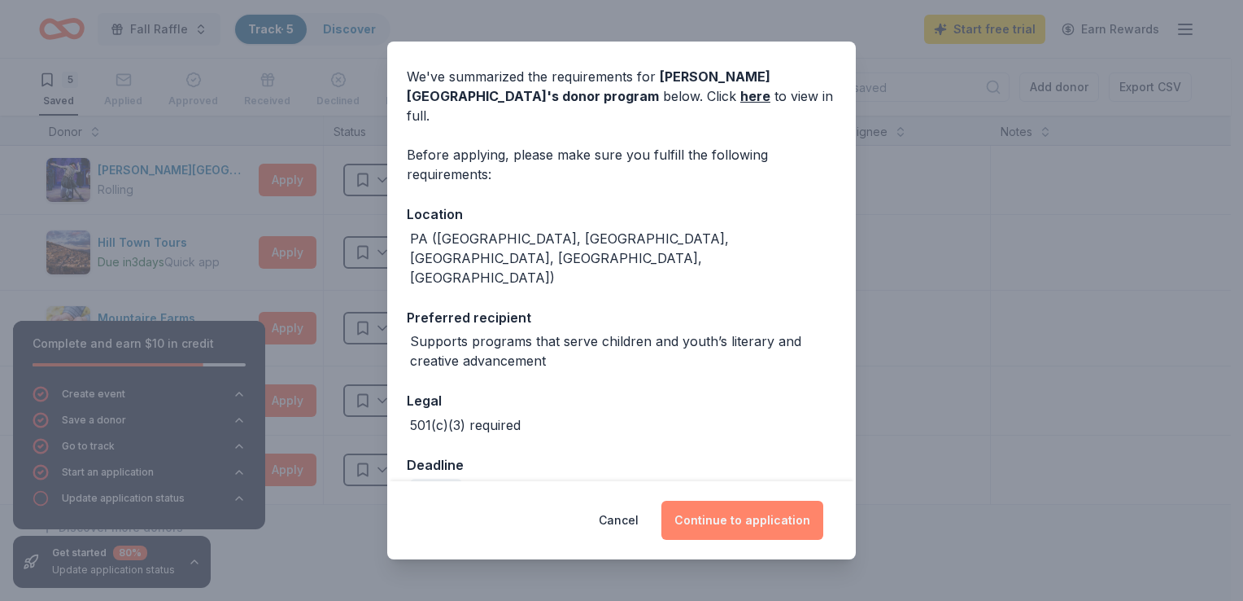
click at [754, 528] on button "Continue to application" at bounding box center [743, 519] width 162 height 39
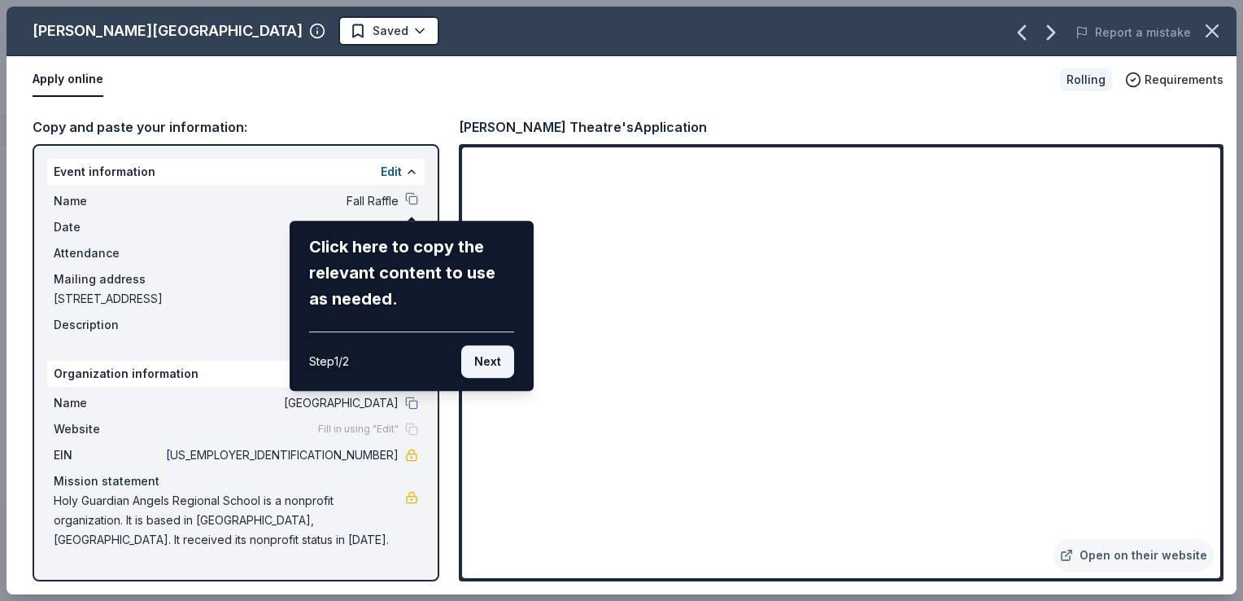
click at [490, 364] on button "Next" at bounding box center [487, 361] width 53 height 33
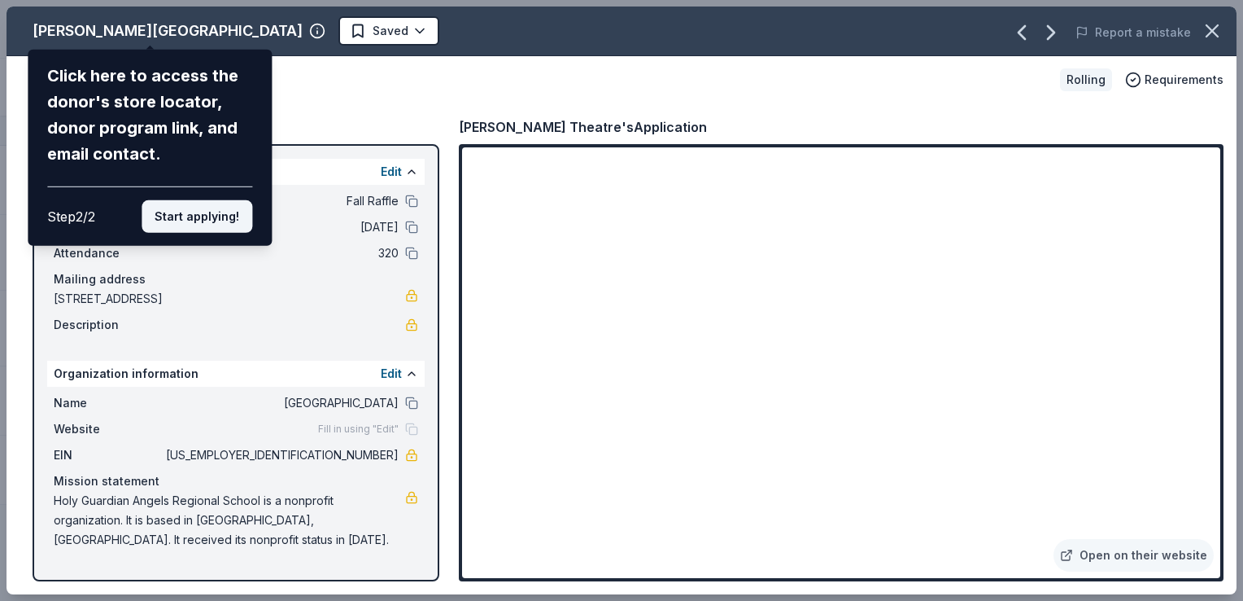
click at [192, 221] on button "Start applying!" at bounding box center [197, 216] width 111 height 33
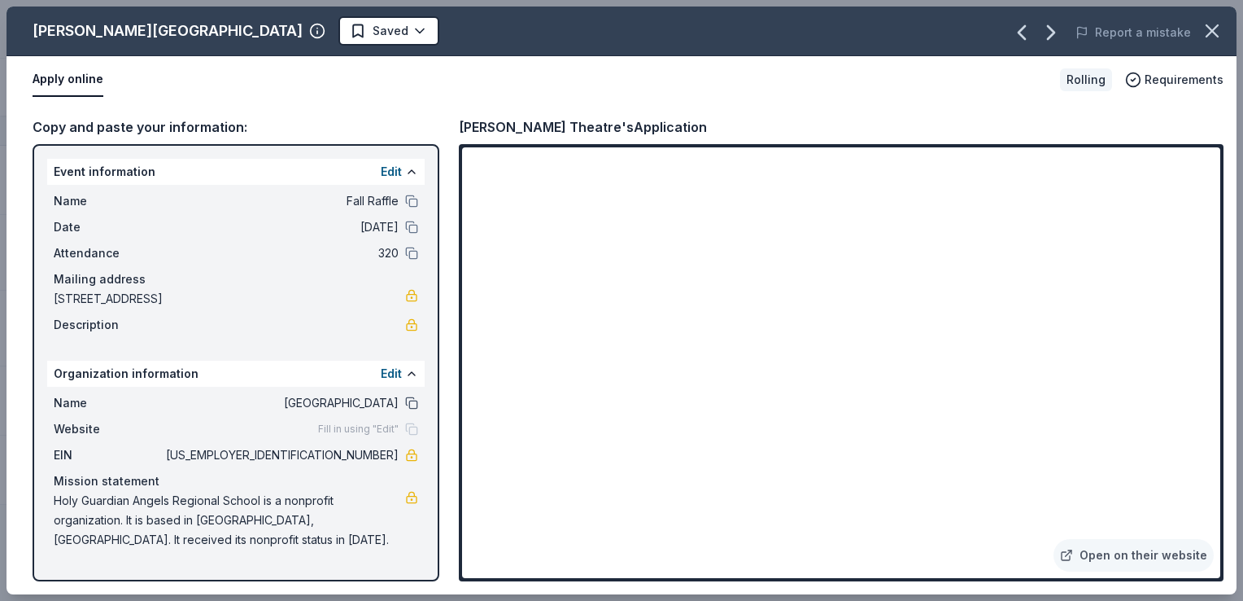
click at [412, 404] on button at bounding box center [411, 402] width 13 height 13
click at [1207, 36] on icon "button" at bounding box center [1212, 30] width 11 height 11
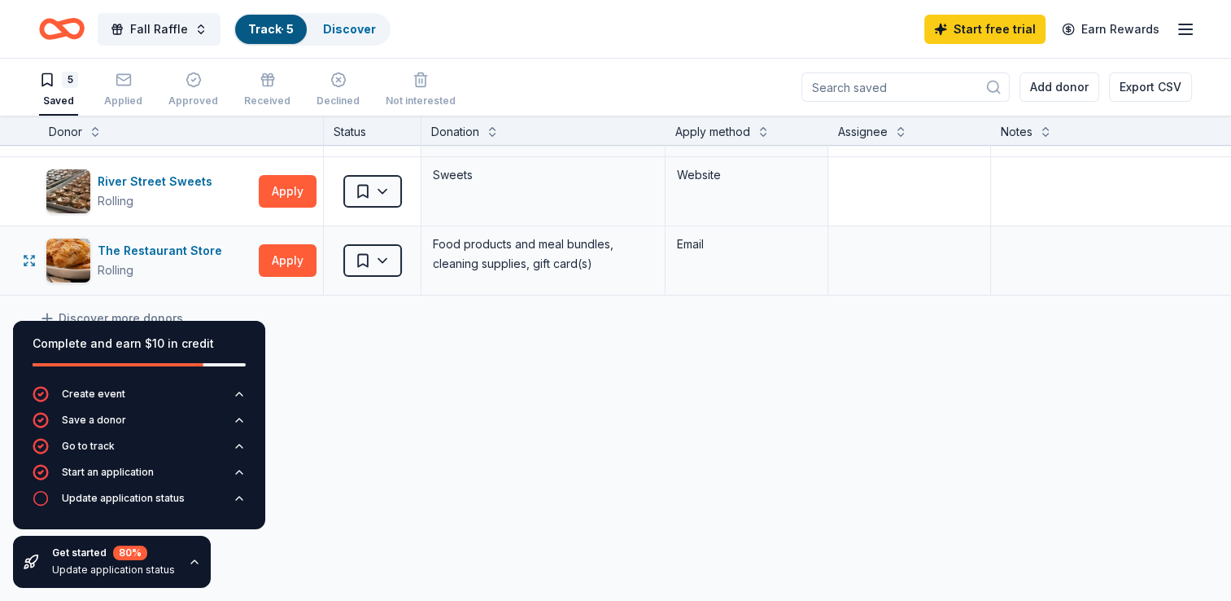
scroll to position [0, 0]
click at [80, 504] on div "Update application status" at bounding box center [123, 498] width 123 height 13
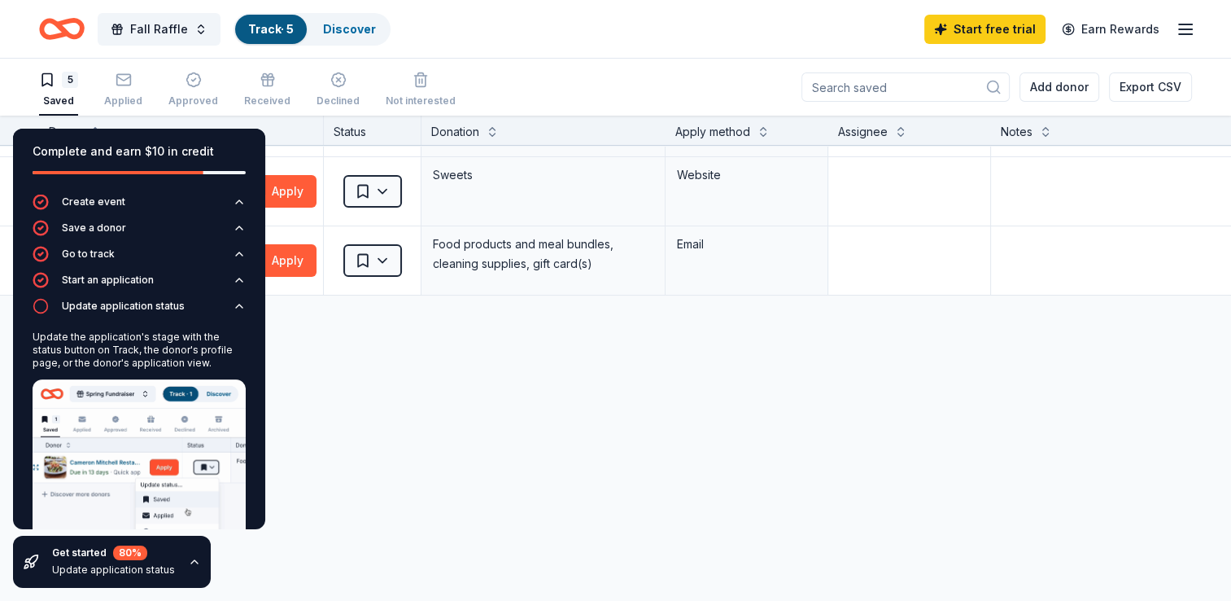
click at [277, 22] on link "Track · 5" at bounding box center [271, 29] width 46 height 14
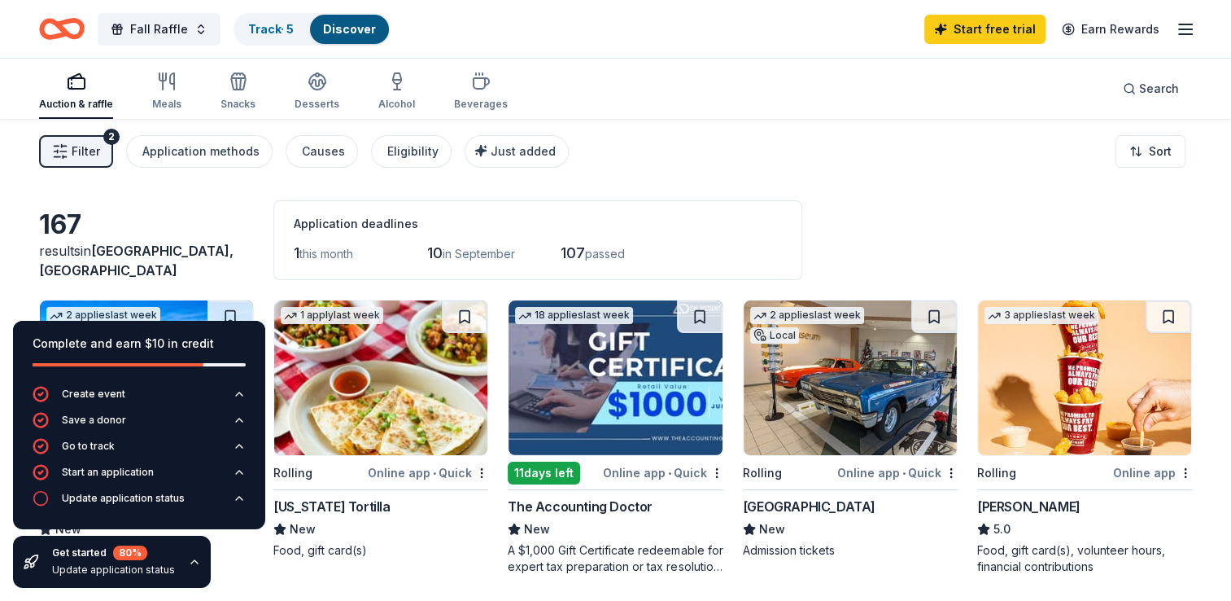
click at [371, 31] on div "Discover" at bounding box center [349, 29] width 79 height 29
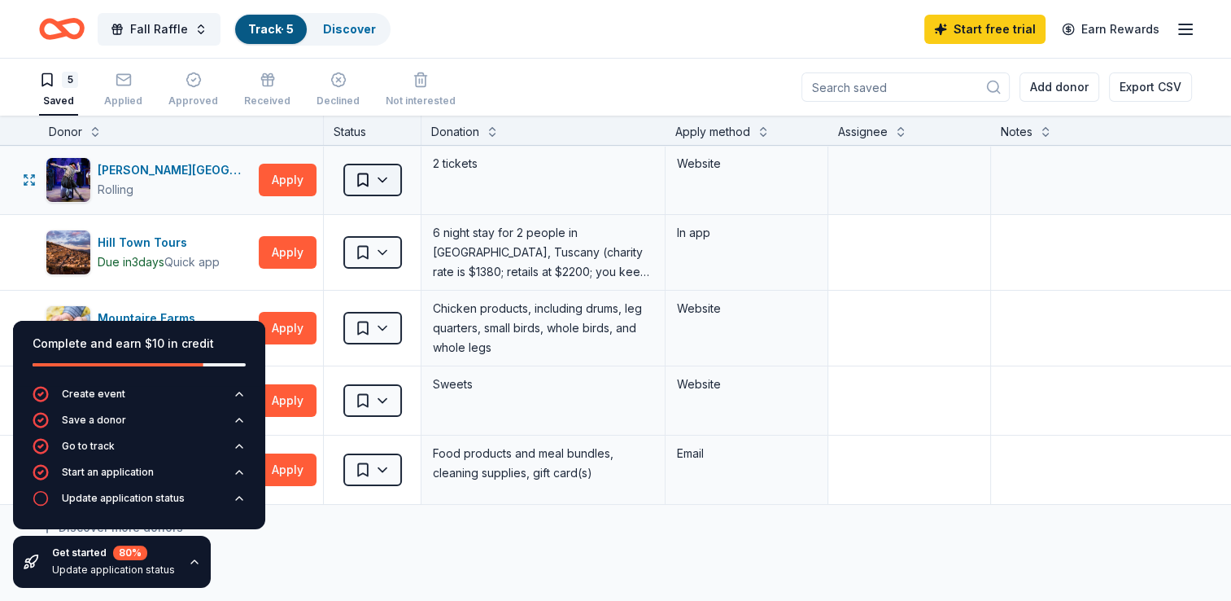
click at [381, 185] on html "Fall Raffle Track · 5 Discover Start free trial Earn Rewards 5 Saved Applied Ap…" at bounding box center [615, 300] width 1231 height 601
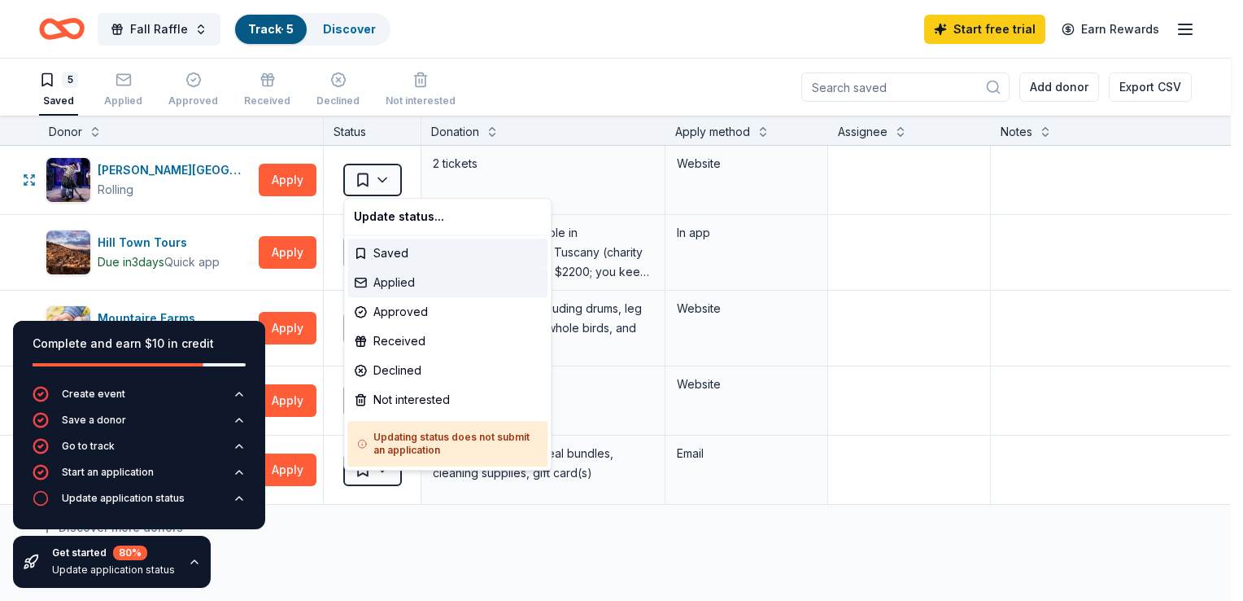
click at [394, 288] on div "Applied" at bounding box center [447, 282] width 200 height 29
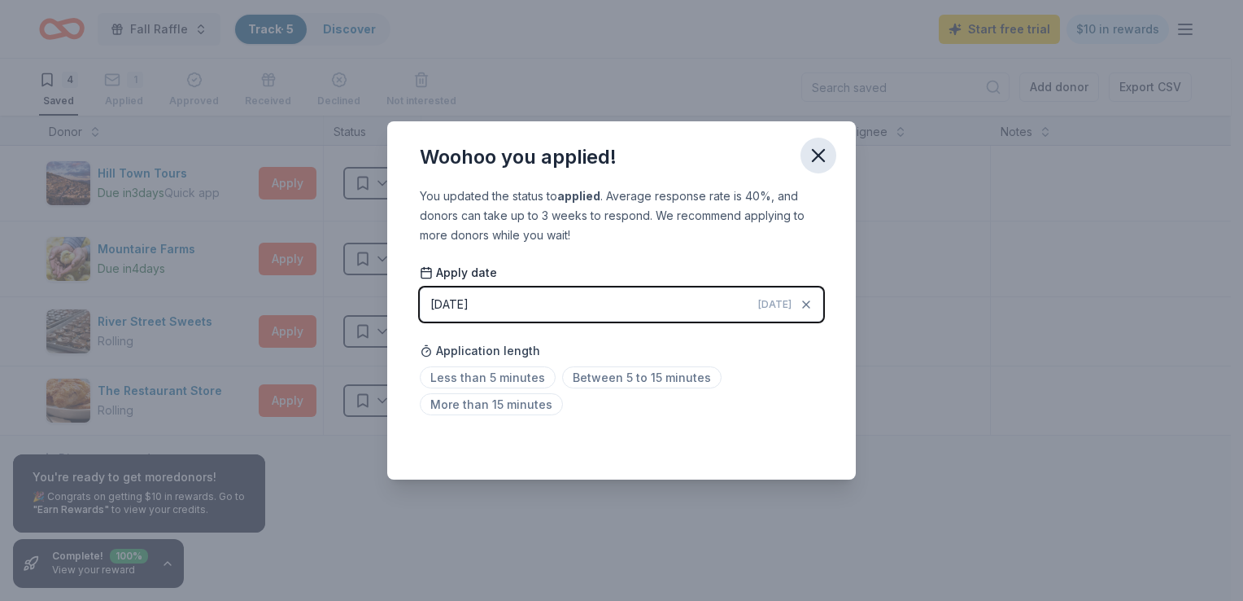
click at [815, 161] on icon "button" at bounding box center [818, 155] width 23 height 23
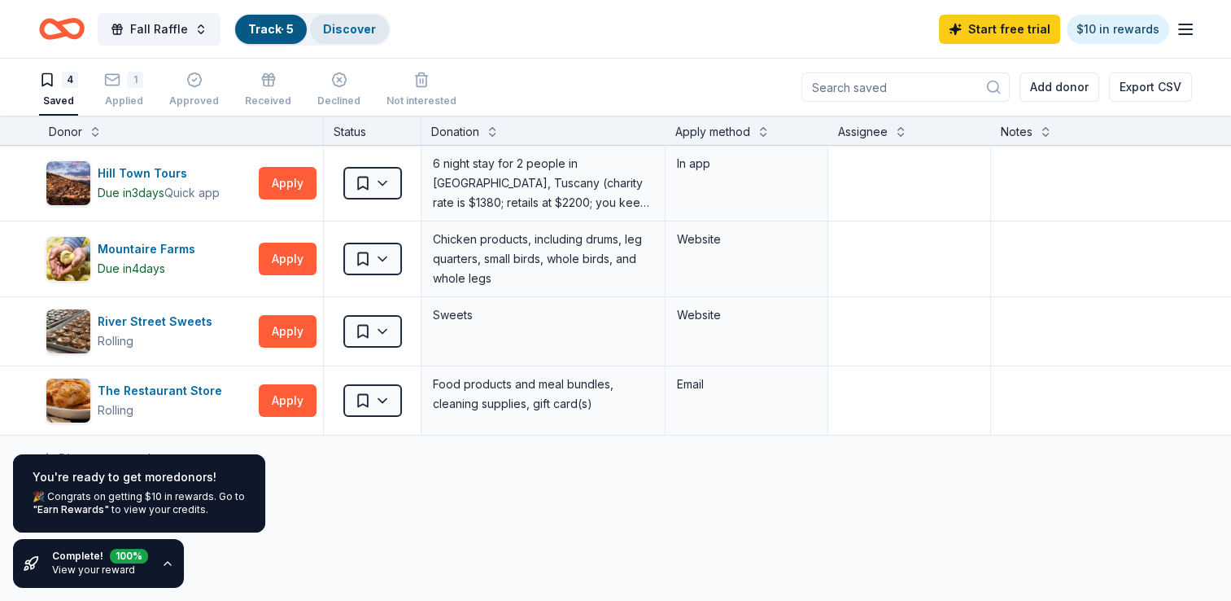
click at [351, 30] on link "Discover" at bounding box center [349, 29] width 53 height 14
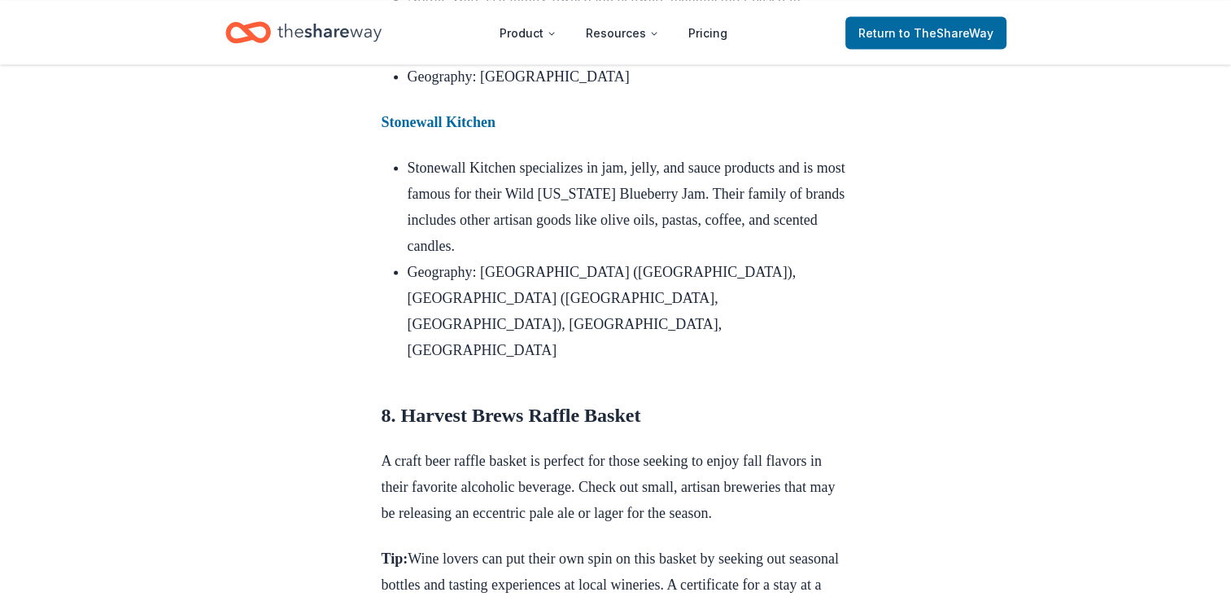
scroll to position [9568, 0]
